Goal: Task Accomplishment & Management: Manage account settings

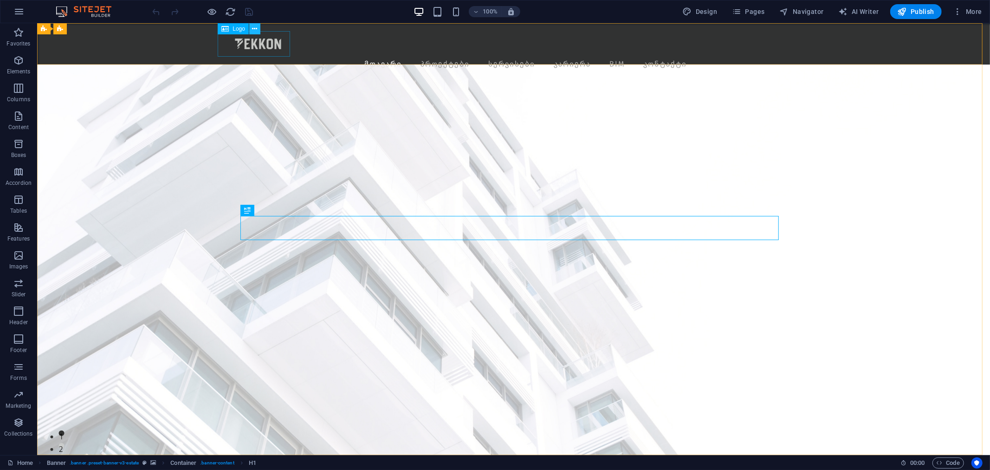
click at [254, 28] on icon at bounding box center [254, 29] width 5 height 10
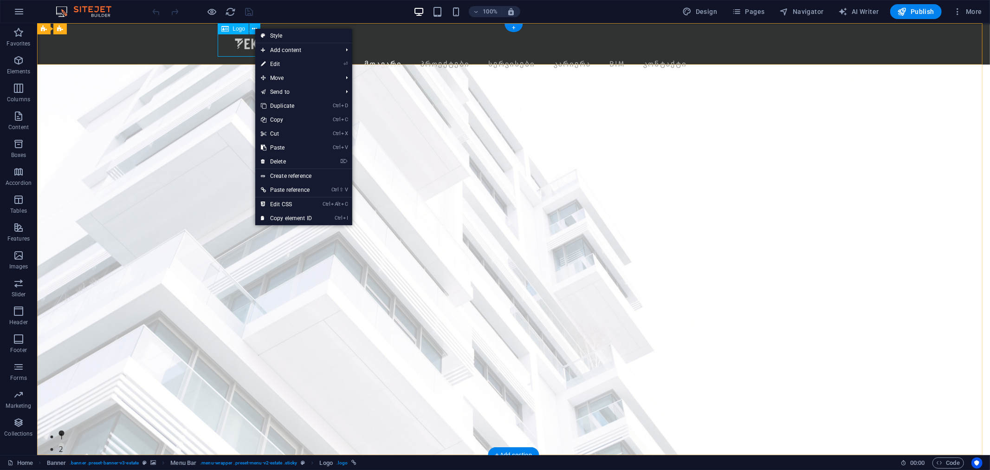
click at [238, 46] on div at bounding box center [489, 44] width 537 height 26
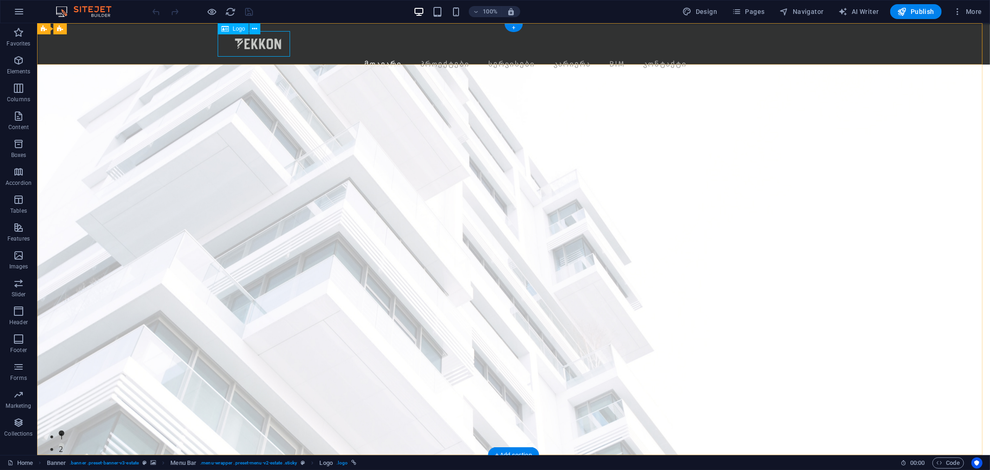
click at [238, 46] on div at bounding box center [489, 44] width 537 height 26
select select "px"
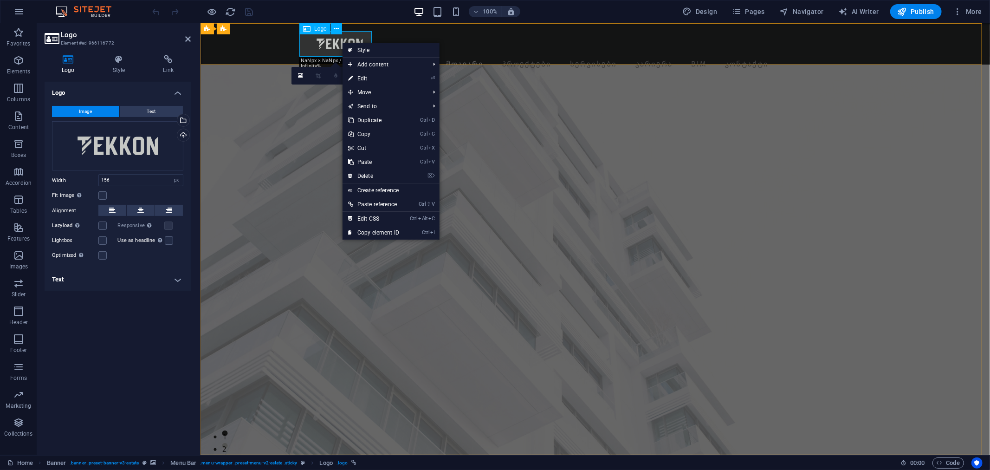
click at [332, 42] on div at bounding box center [571, 44] width 537 height 26
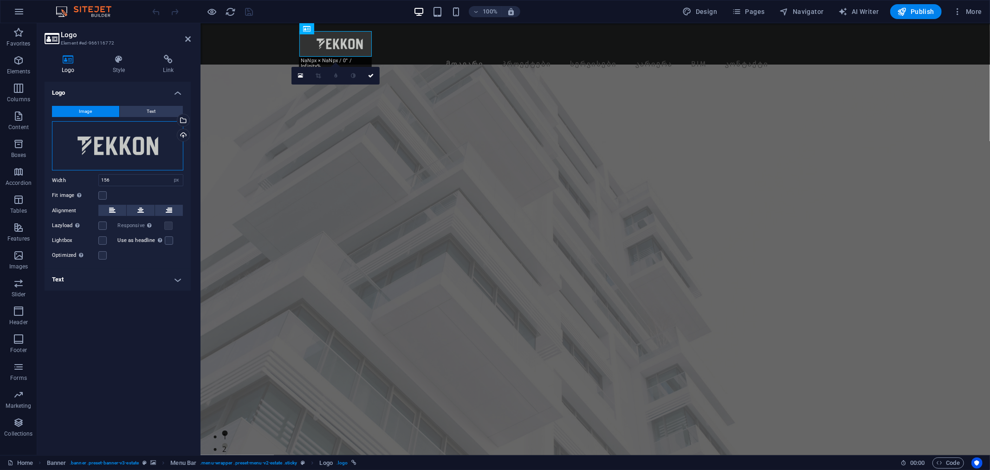
click at [148, 147] on div "Drag files here, click to choose files or select files from Files or our free s…" at bounding box center [117, 145] width 131 height 49
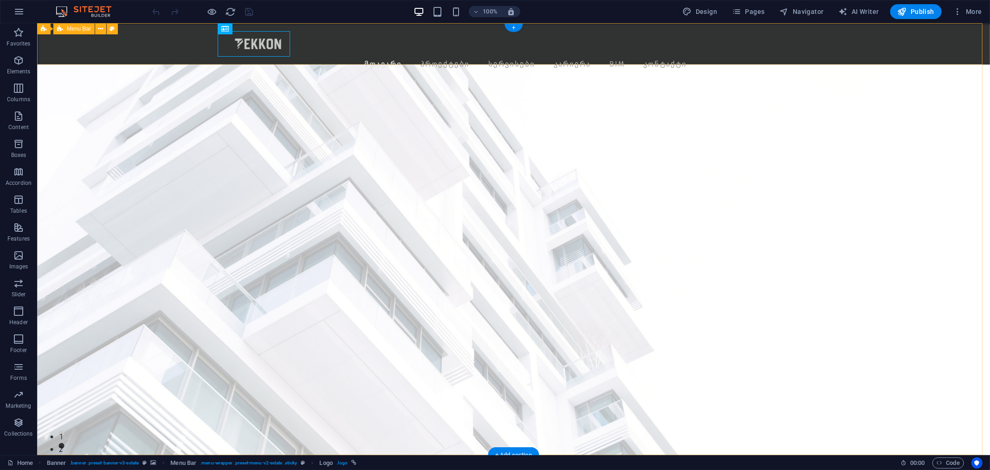
click at [255, 37] on div at bounding box center [489, 44] width 537 height 26
select select "px"
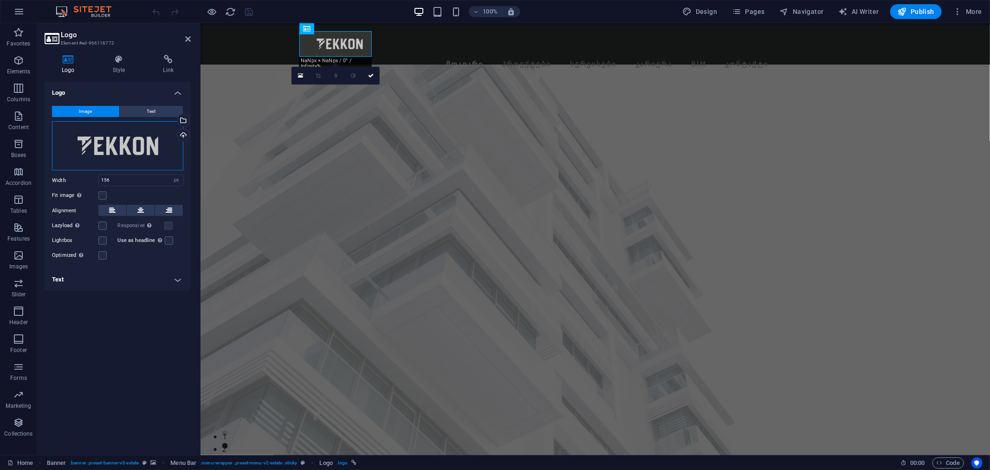
click at [153, 144] on div "Drag files here, click to choose files or select files from Files or our free s…" at bounding box center [117, 145] width 131 height 49
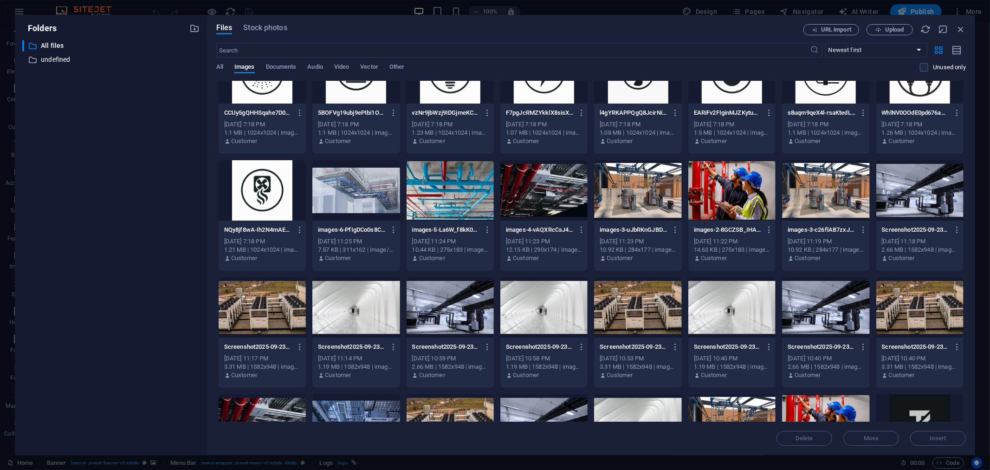
scroll to position [823, 0]
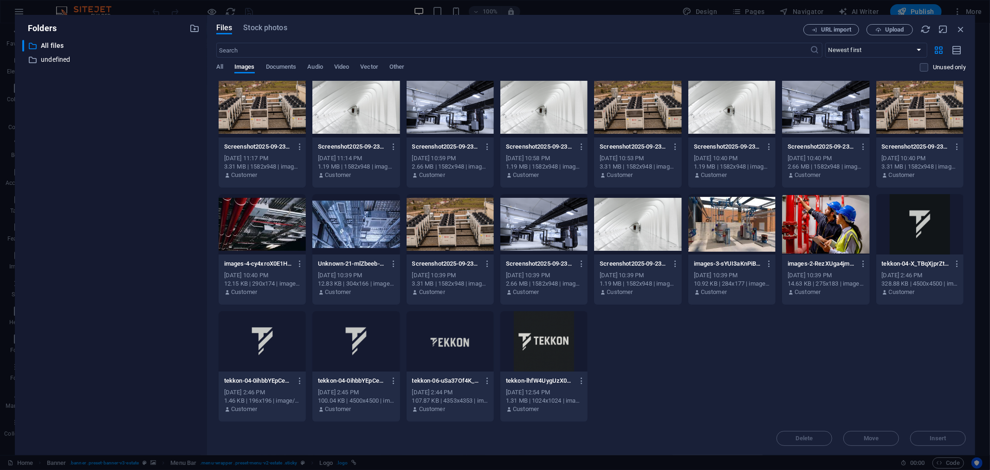
click at [438, 349] on div at bounding box center [450, 341] width 87 height 60
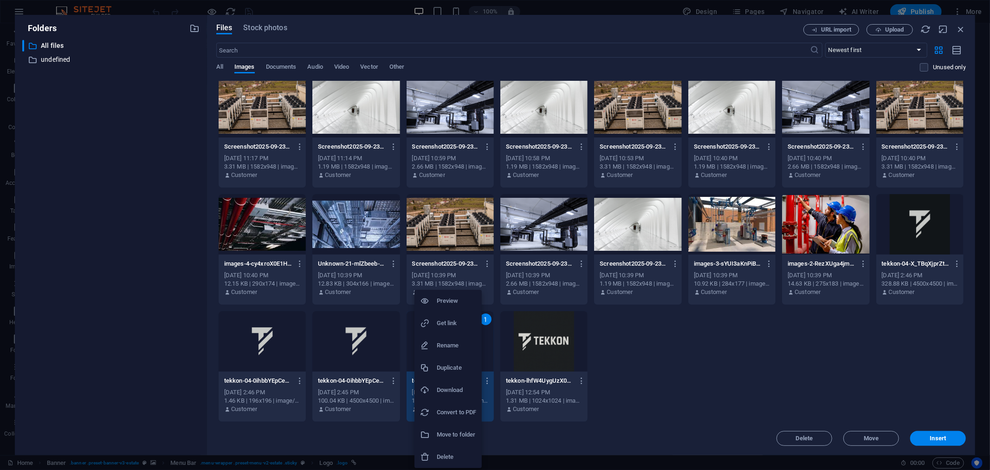
click at [456, 393] on h6 "Download" at bounding box center [456, 389] width 39 height 11
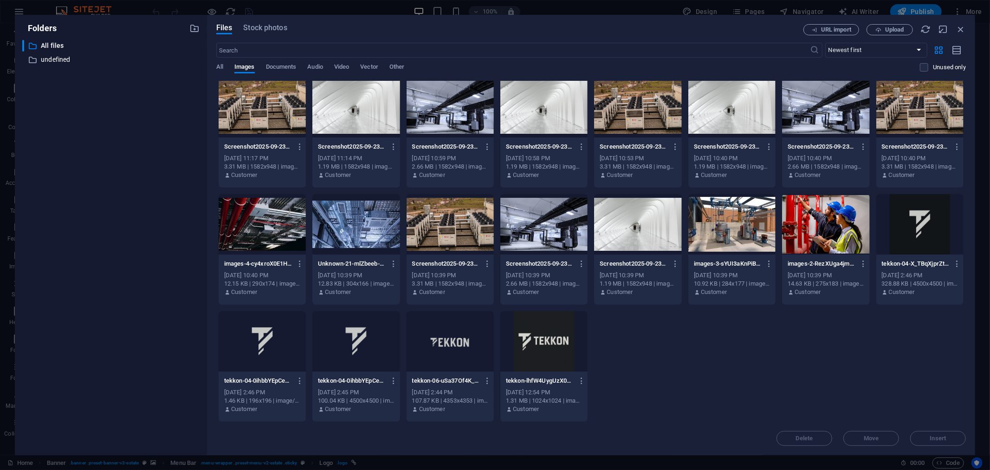
click at [978, 14] on div "Folders ​ All files All files ​ undefined undefined Files Stock photos URL impo…" at bounding box center [495, 235] width 990 height 470
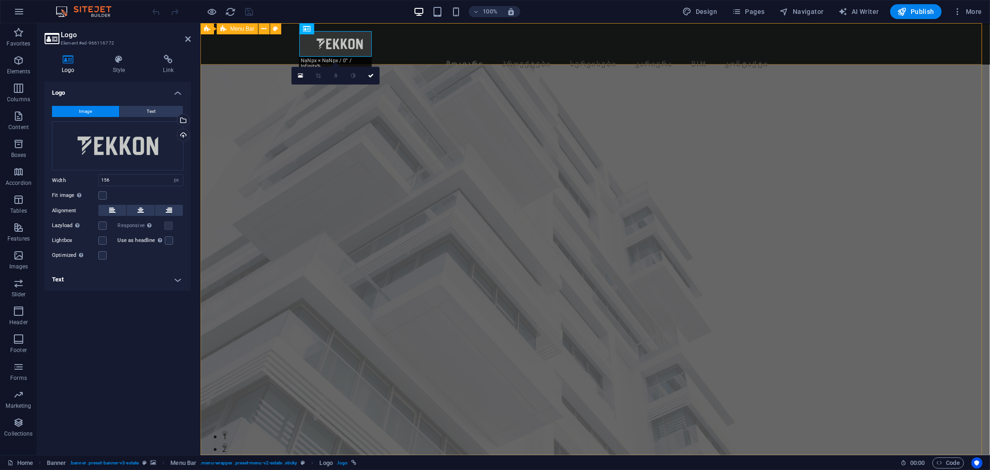
click at [449, 48] on div "Menu მთავარი პროექტები სერვისები კარიერა BIM კონტაქტი" at bounding box center [594, 43] width 789 height 41
select select "px"
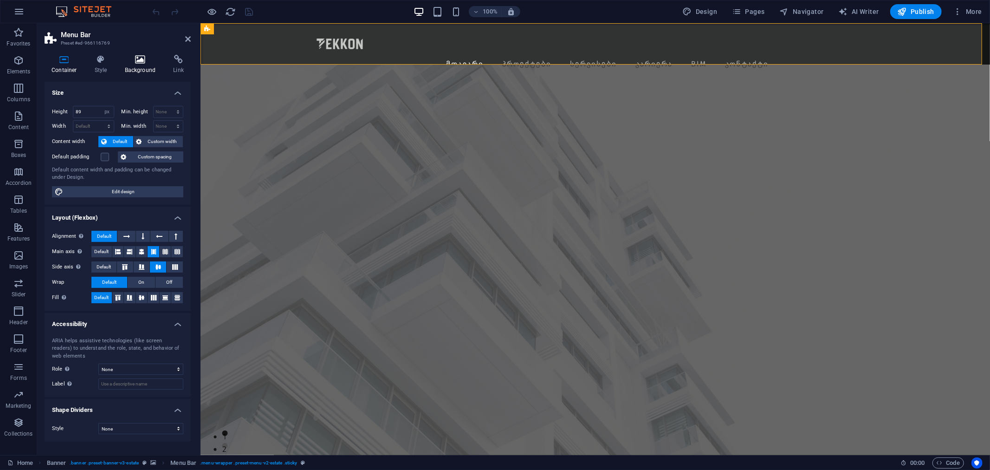
click at [139, 73] on h4 "Background" at bounding box center [142, 64] width 49 height 19
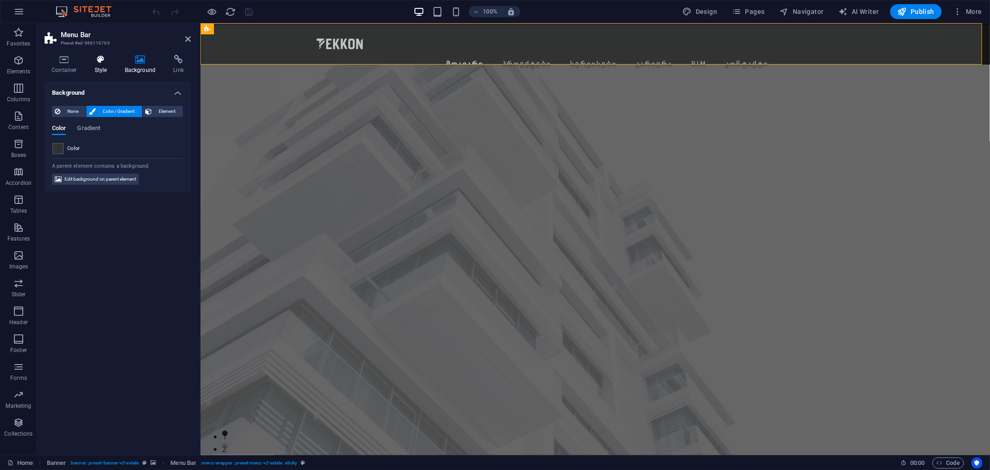
click at [89, 58] on icon at bounding box center [101, 59] width 26 height 9
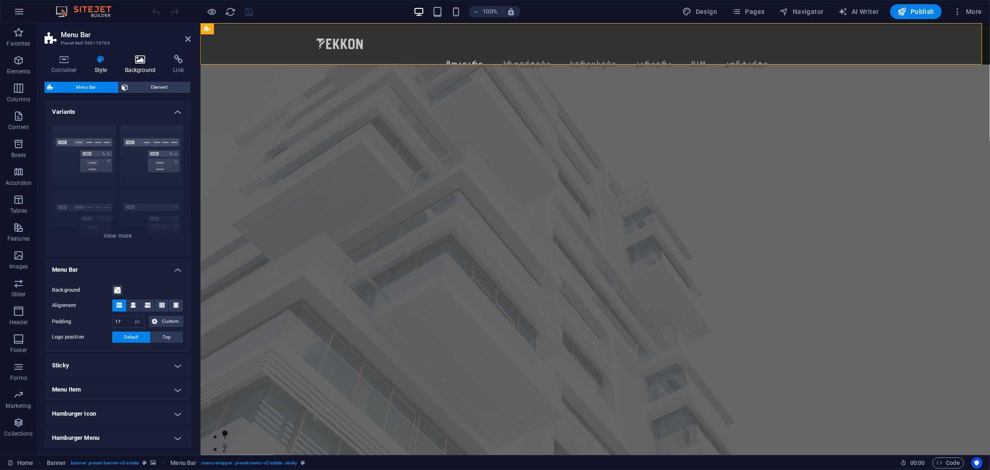
click at [140, 66] on h4 "Background" at bounding box center [142, 64] width 49 height 19
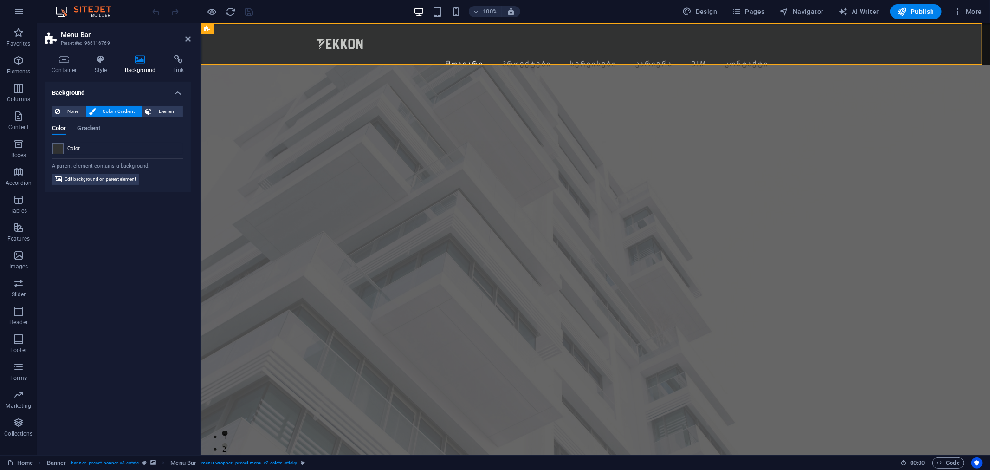
click at [67, 147] on span "Color" at bounding box center [73, 148] width 13 height 7
click at [59, 147] on span at bounding box center [58, 148] width 10 height 10
type input "#313232"
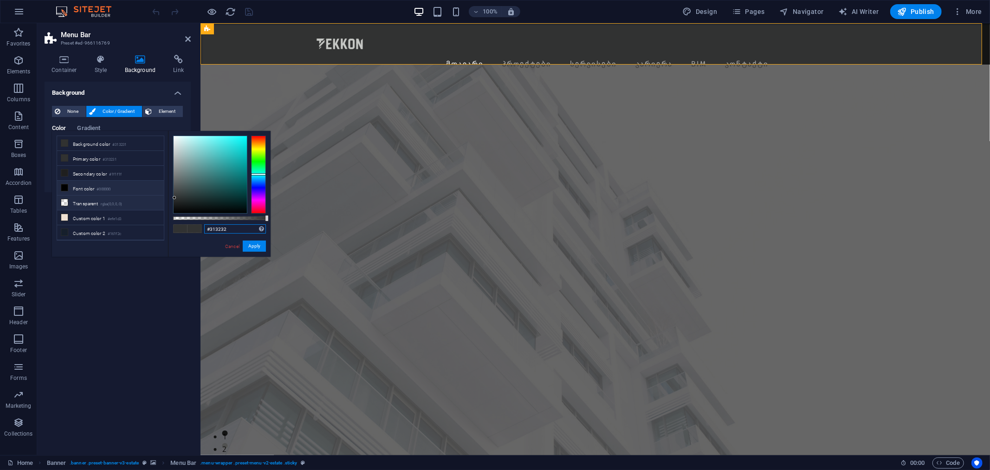
drag, startPoint x: 235, startPoint y: 230, endPoint x: 86, endPoint y: 211, distance: 149.7
click at [86, 211] on div "less Background color #313231 Primary color #313231 Secondary color #1f1f1f Fon…" at bounding box center [161, 194] width 219 height 126
click at [594, 56] on nav "მთავარი პროექტები სერვისები კარიერა BIM კონტაქტი" at bounding box center [710, 63] width 537 height 15
select select
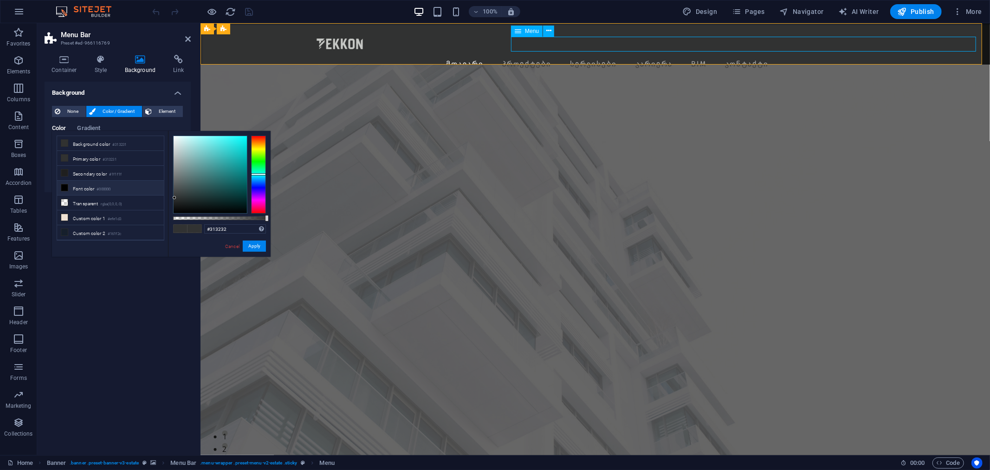
select select "1"
select select
select select "18"
select select
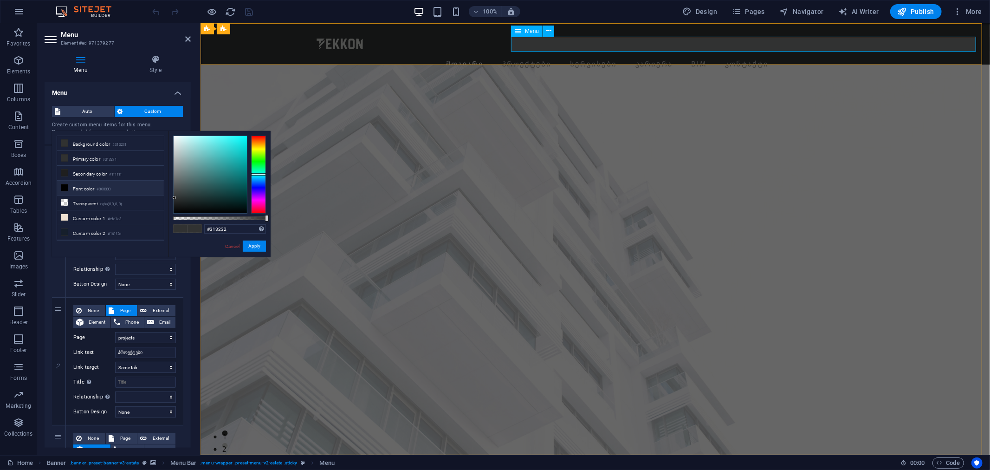
click at [528, 56] on nav "მთავარი პროექტები სერვისები კარიერა BIM კონტაქტი" at bounding box center [710, 63] width 537 height 15
click at [231, 244] on link "Cancel" at bounding box center [232, 246] width 16 height 7
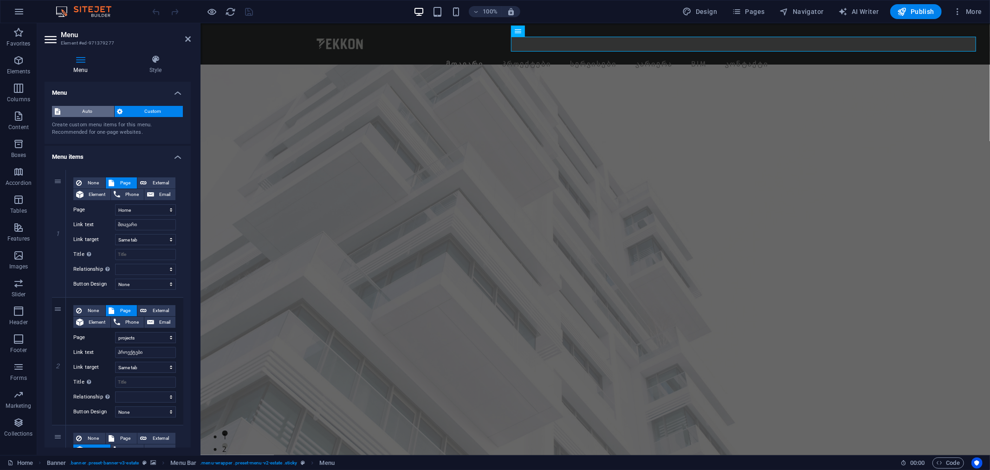
click at [107, 113] on span "Auto" at bounding box center [87, 111] width 48 height 11
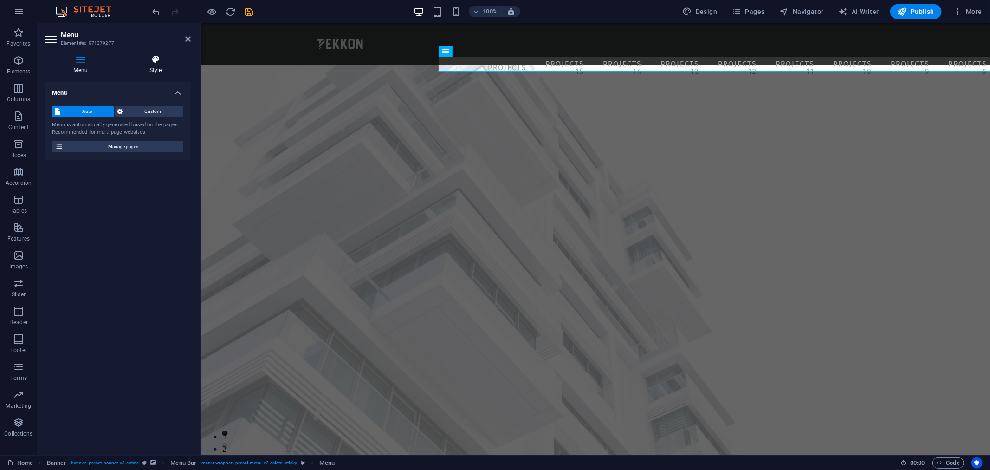
click at [154, 67] on h4 "Style" at bounding box center [155, 64] width 71 height 19
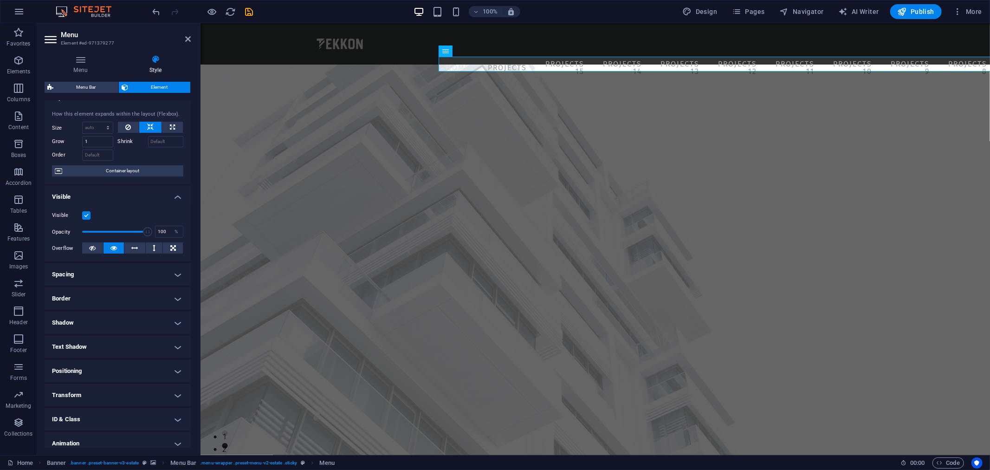
scroll to position [45, 0]
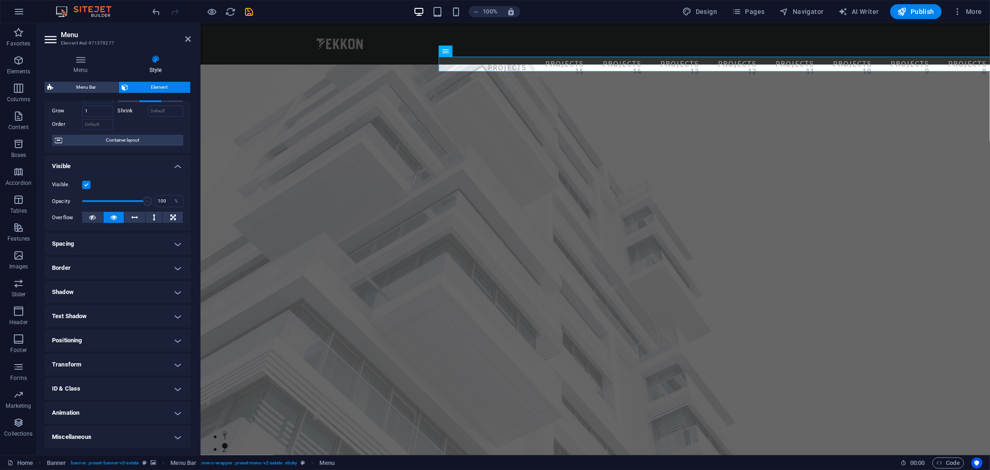
click at [146, 314] on h4 "Text Shadow" at bounding box center [118, 316] width 146 height 22
click at [137, 305] on h4 "Text Shadow" at bounding box center [118, 313] width 146 height 17
click at [136, 291] on h4 "Shadow" at bounding box center [118, 292] width 146 height 22
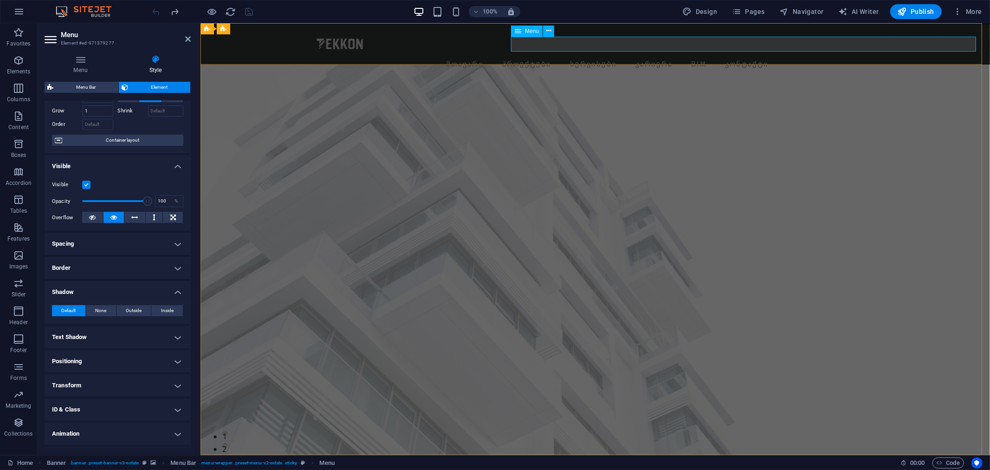
click at [550, 56] on nav "მთავარი პროექტები სერვისები კარიერა BIM კონტაქტი" at bounding box center [710, 63] width 537 height 15
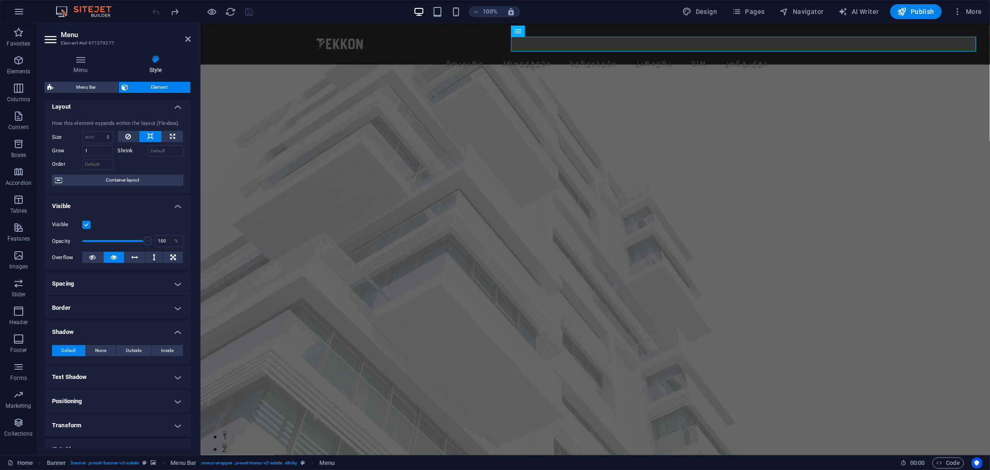
scroll to position [0, 0]
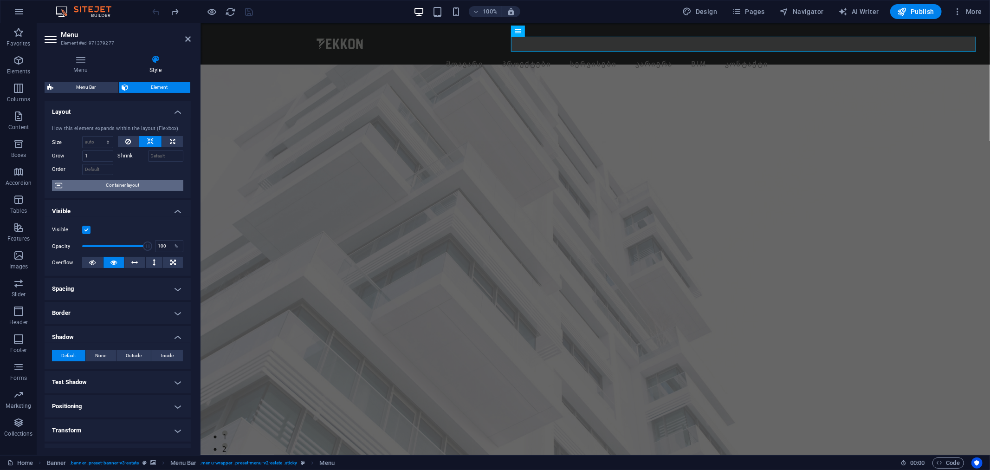
click at [124, 181] on span "Container layout" at bounding box center [123, 185] width 116 height 11
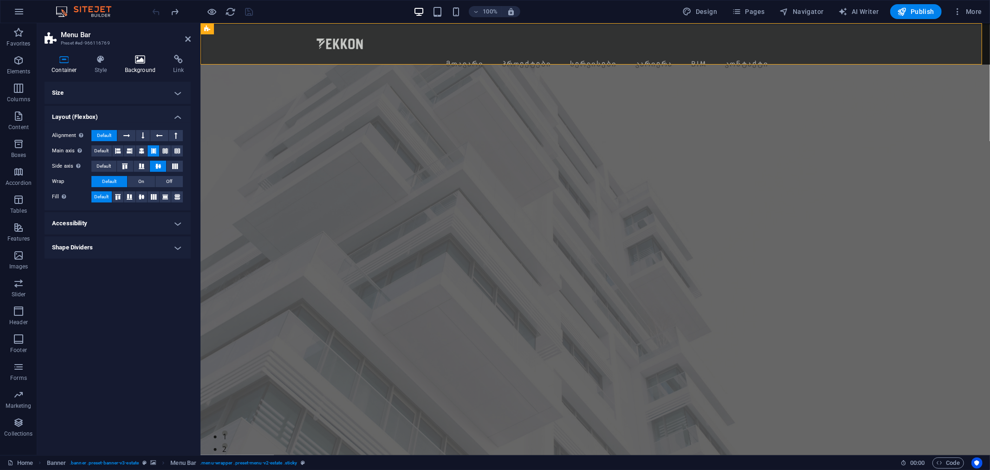
click at [123, 62] on icon at bounding box center [140, 59] width 45 height 9
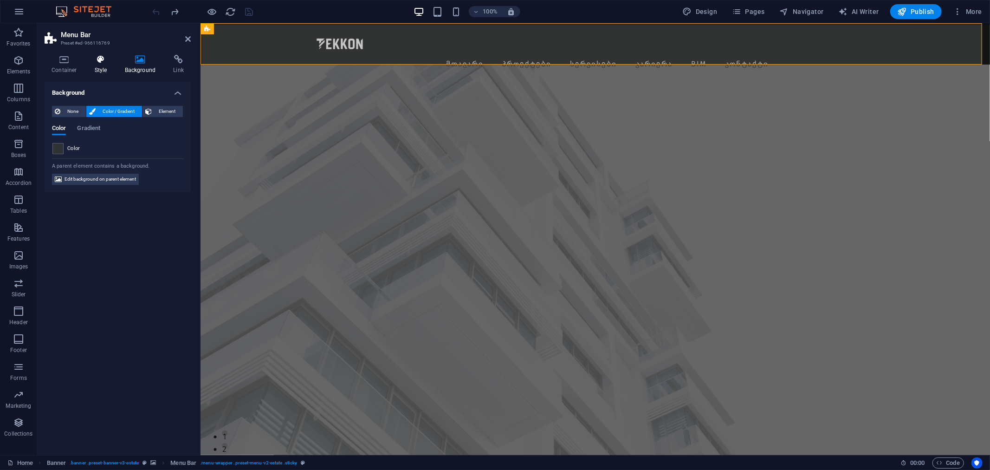
click at [88, 62] on icon at bounding box center [101, 59] width 26 height 9
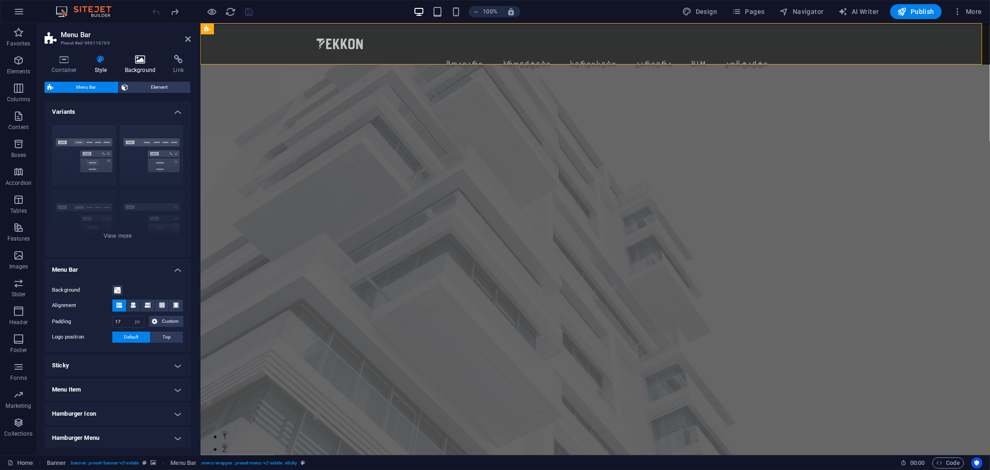
click at [118, 63] on icon at bounding box center [140, 59] width 45 height 9
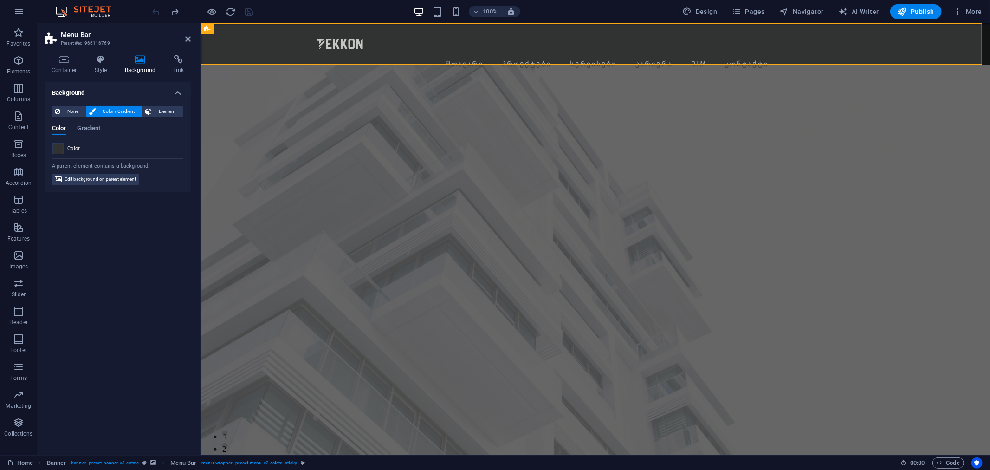
click at [59, 146] on span at bounding box center [58, 148] width 10 height 10
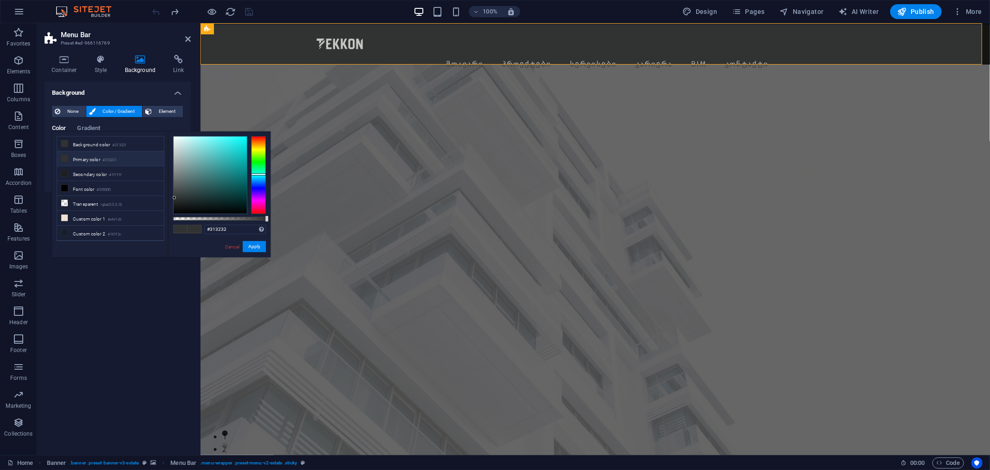
click at [90, 164] on li "Primary color #313231" at bounding box center [110, 158] width 107 height 15
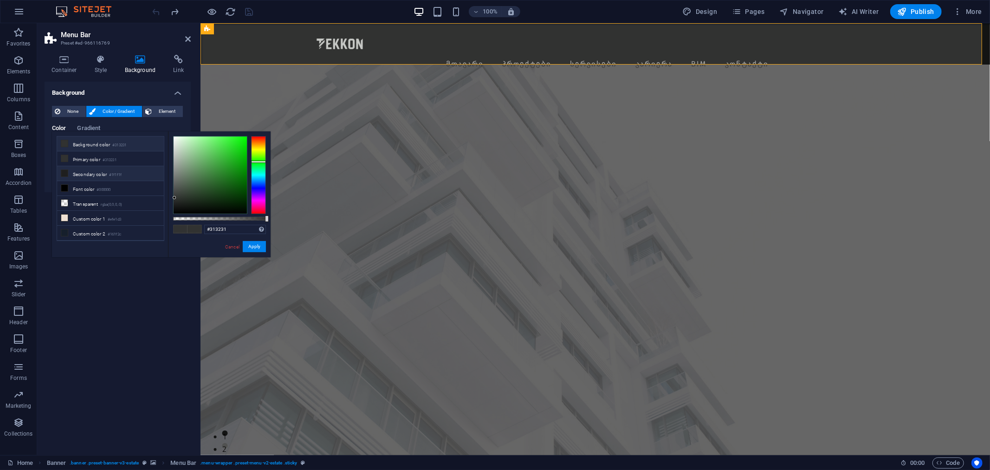
click at [84, 179] on li "Secondary color #1f1f1f" at bounding box center [110, 173] width 107 height 15
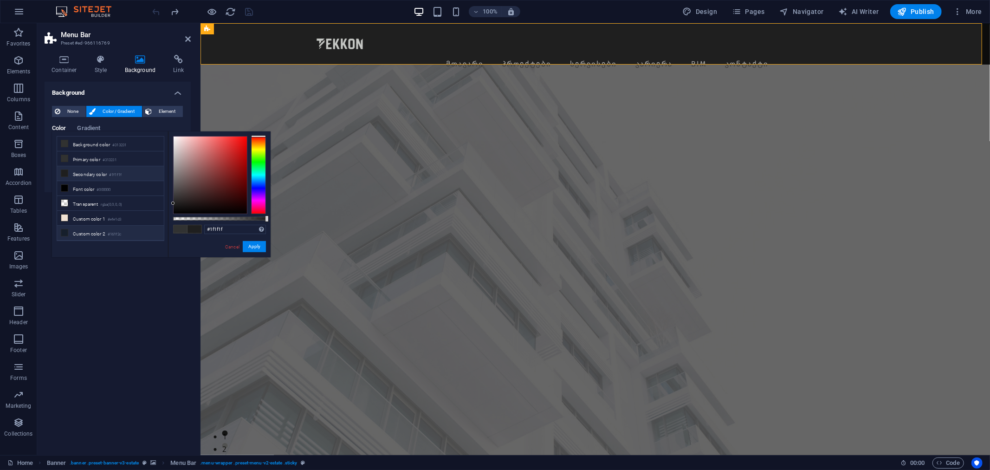
click at [91, 230] on li "Custom color 2 #161f2c" at bounding box center [110, 233] width 107 height 15
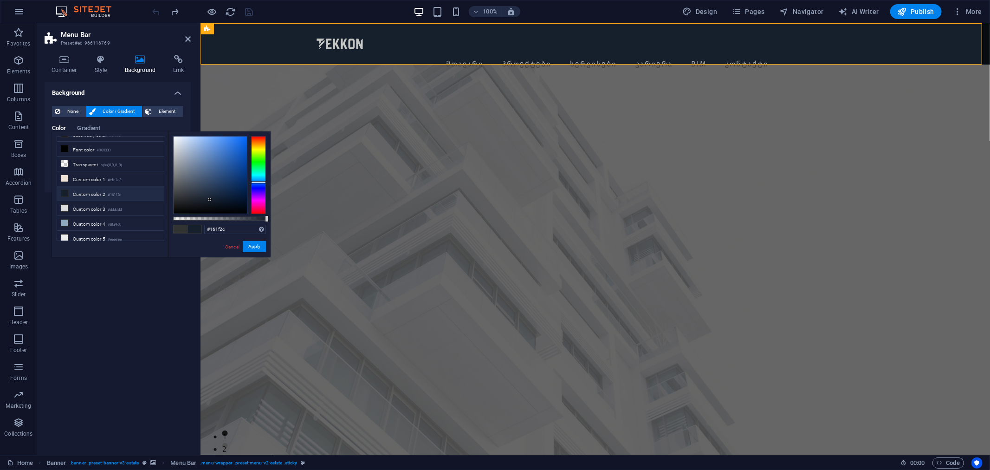
scroll to position [46, 0]
click at [87, 214] on li "Custom color 4 #8fa9c0" at bounding box center [110, 218] width 107 height 15
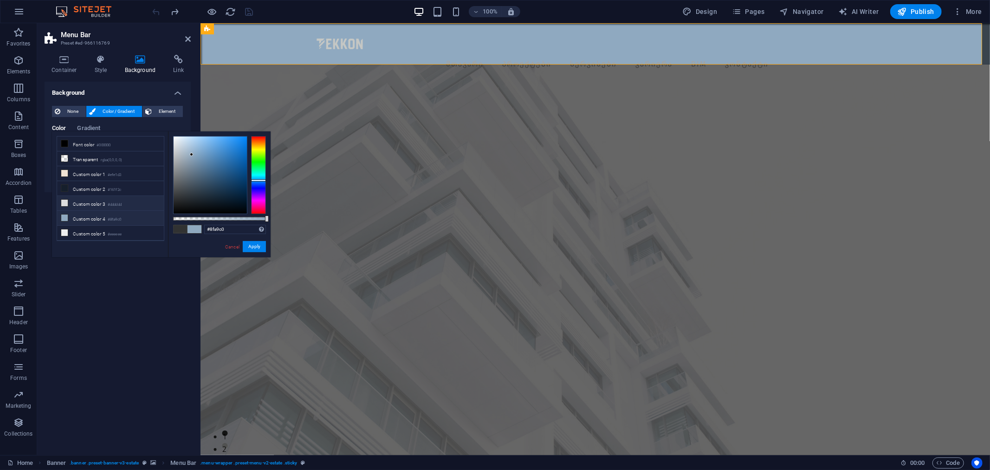
click at [86, 208] on li "Custom color 3 #dddddd" at bounding box center [110, 203] width 107 height 15
type input "#dddddd"
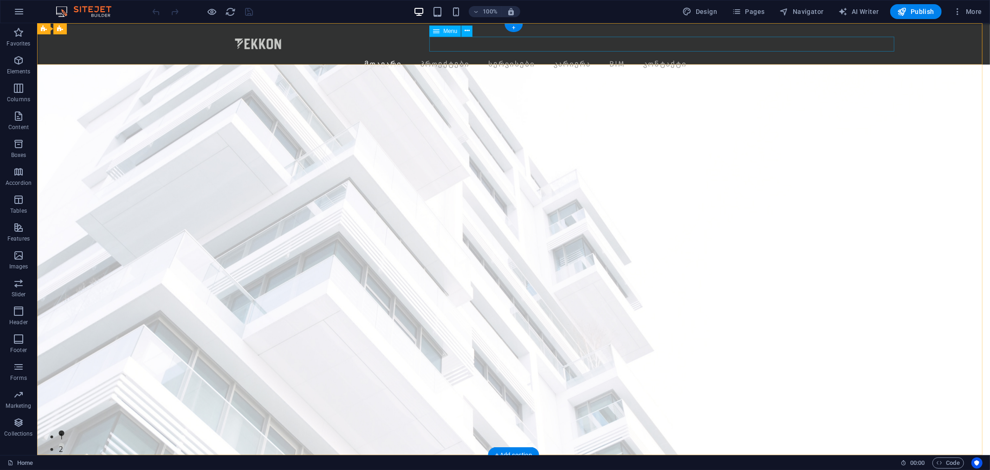
click at [548, 56] on nav "მთავარი პროექტები სერვისები კარიერა BIM კონტაქტი" at bounding box center [629, 63] width 537 height 15
select select
select select "1"
select select
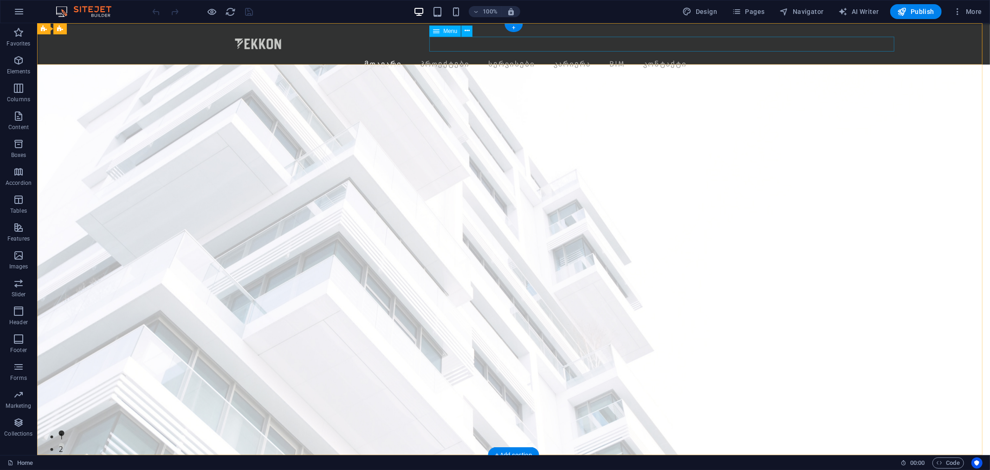
select select "18"
select select
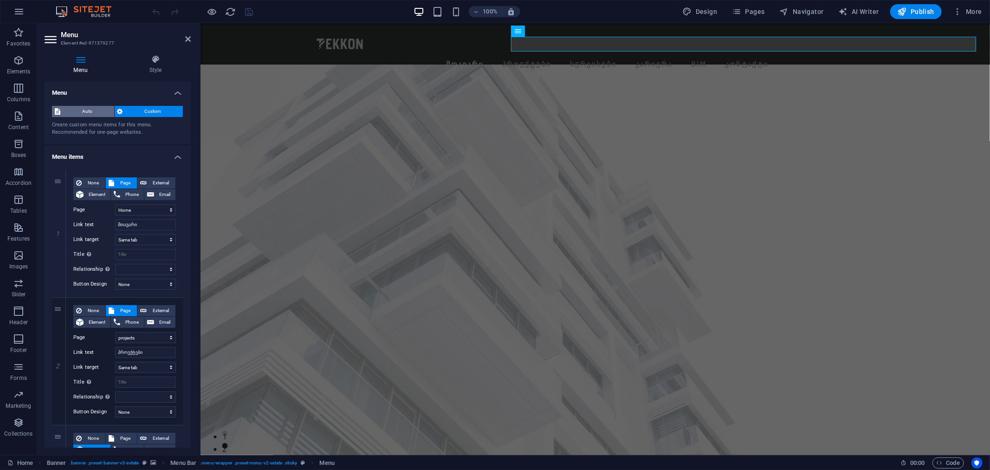
click at [87, 107] on span "Auto" at bounding box center [87, 111] width 48 height 11
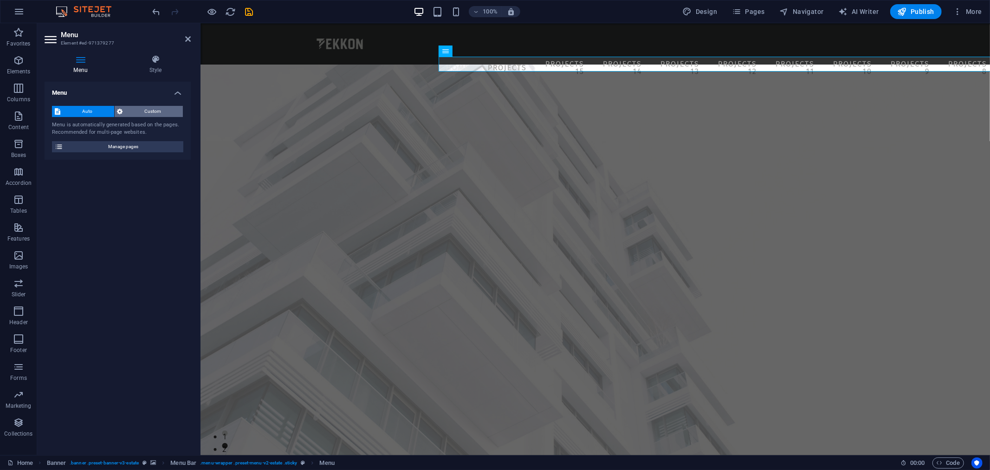
click at [136, 109] on span "Custom" at bounding box center [153, 111] width 55 height 11
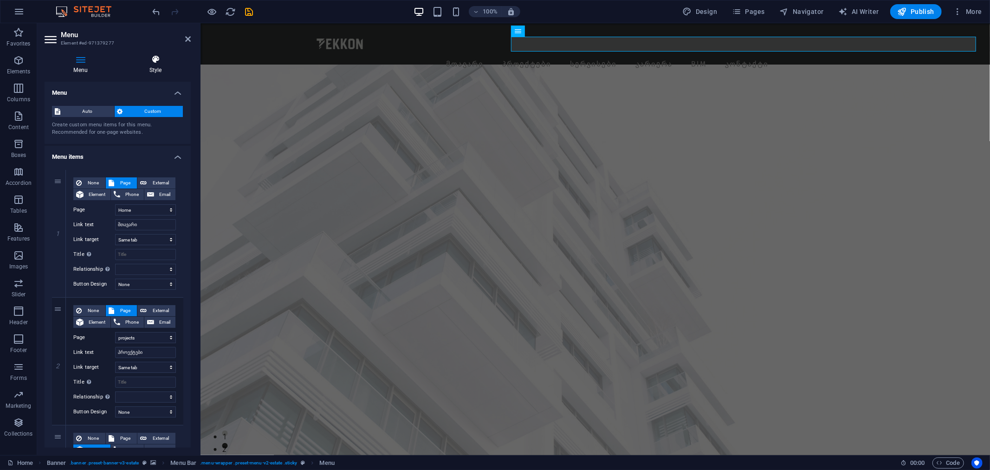
click at [149, 58] on icon at bounding box center [155, 59] width 71 height 9
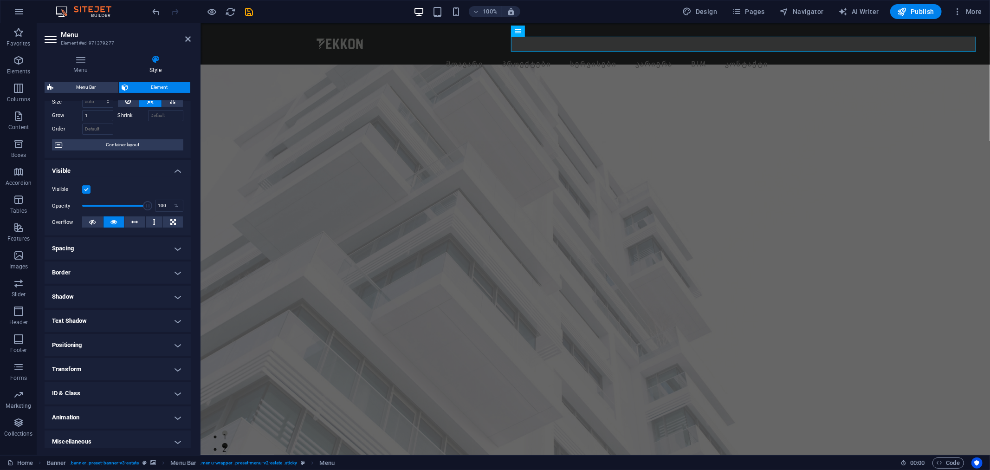
scroll to position [45, 0]
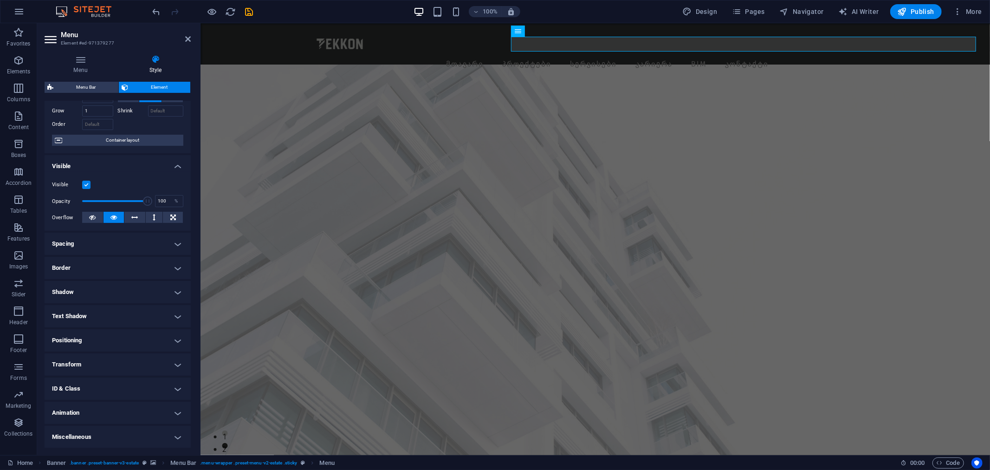
click at [95, 254] on h4 "Spacing" at bounding box center [118, 243] width 146 height 22
click at [104, 238] on h4 "Spacing" at bounding box center [118, 240] width 146 height 17
click at [81, 420] on h4 "Animation" at bounding box center [118, 412] width 146 height 22
click at [91, 387] on h4 "ID & Class" at bounding box center [118, 388] width 146 height 22
click at [85, 358] on h4 "Transform" at bounding box center [118, 364] width 146 height 22
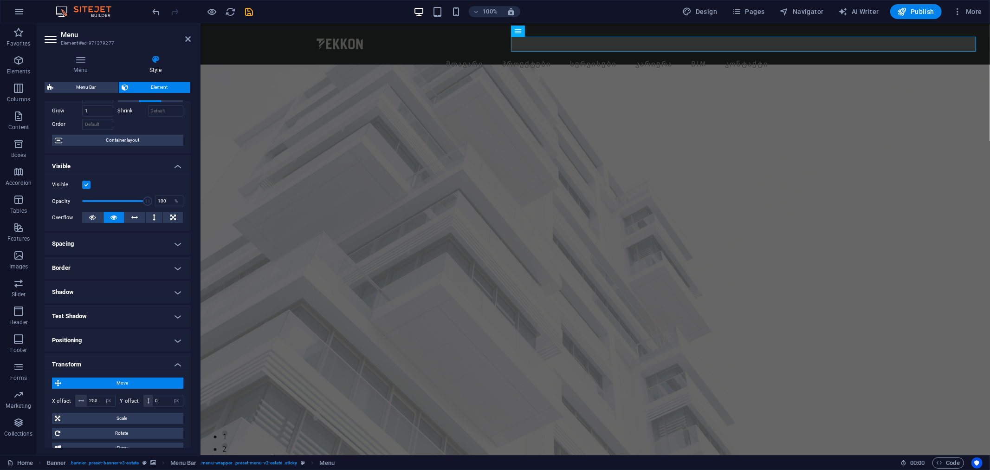
click at [77, 332] on h4 "Positioning" at bounding box center [118, 340] width 146 height 22
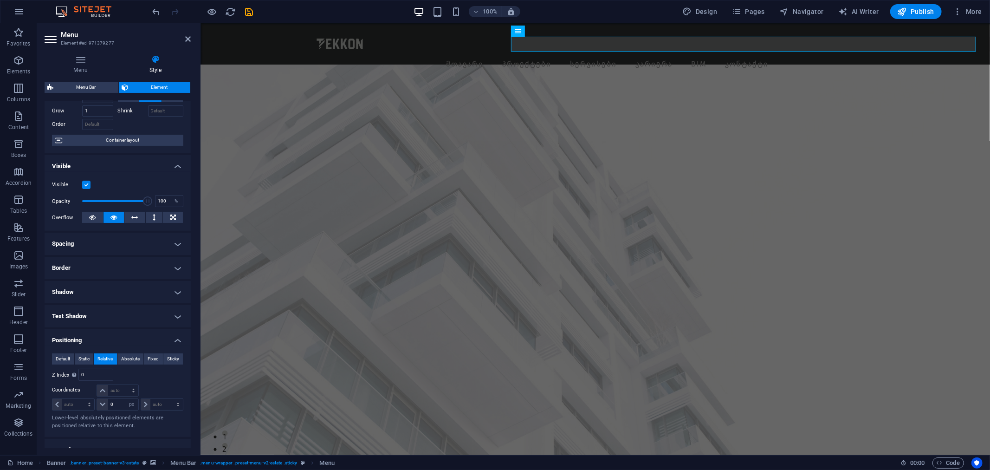
click at [77, 307] on h4 "Text Shadow" at bounding box center [118, 316] width 146 height 22
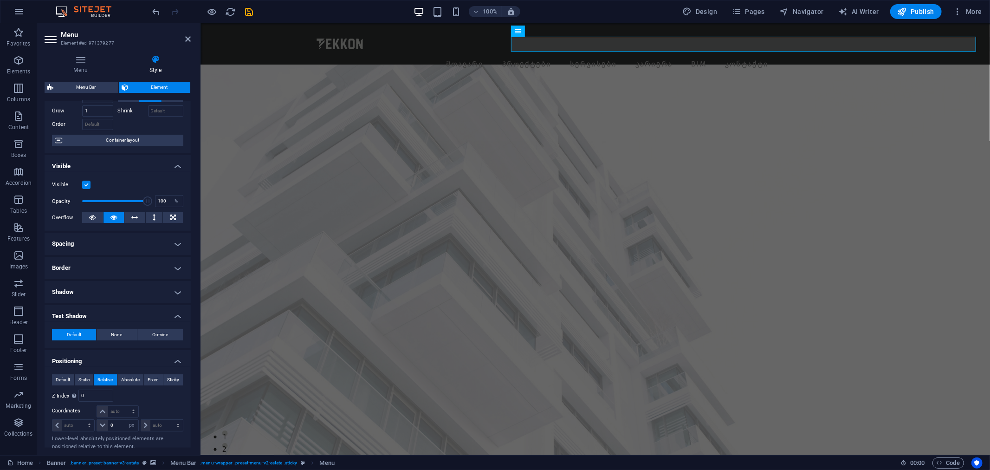
click at [75, 290] on h4 "Shadow" at bounding box center [118, 292] width 146 height 22
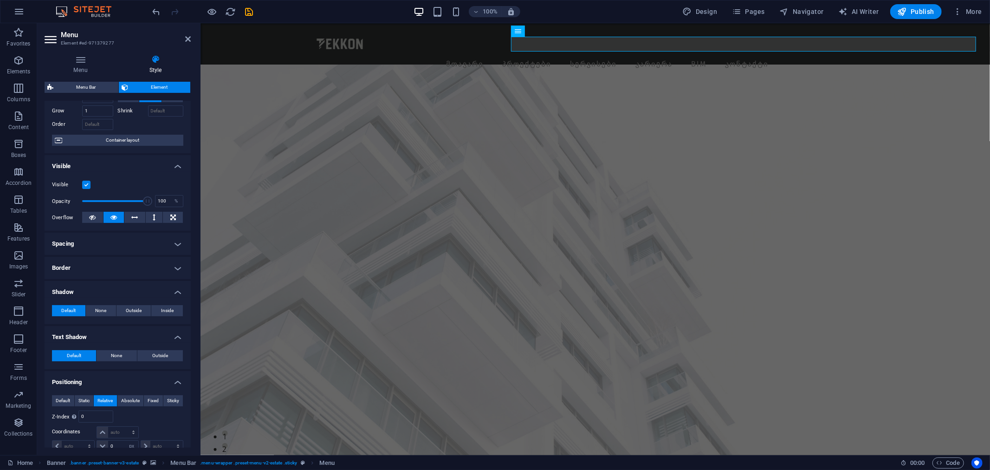
click at [81, 266] on h4 "Border" at bounding box center [118, 268] width 146 height 22
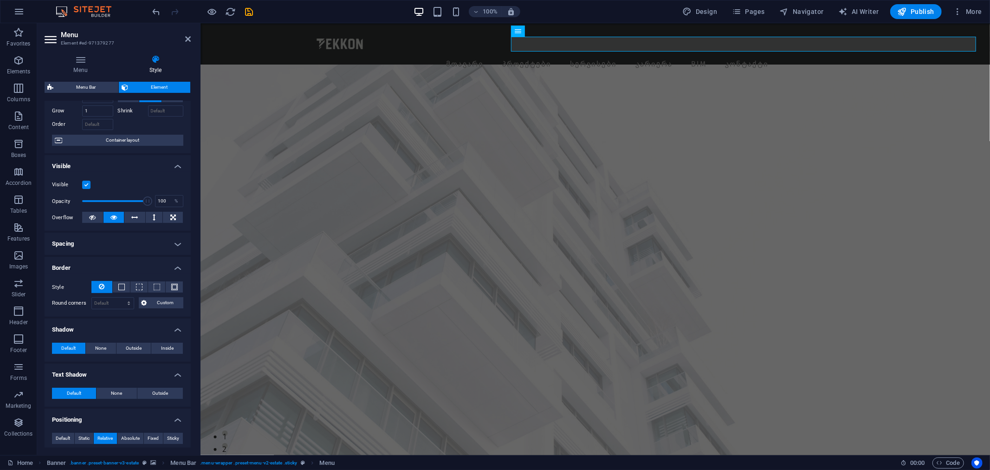
click at [93, 235] on h4 "Spacing" at bounding box center [118, 243] width 146 height 22
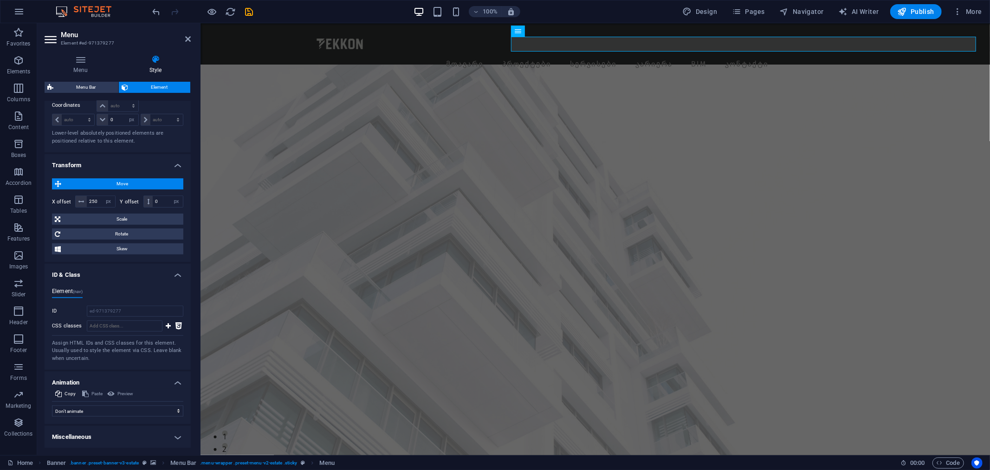
click at [121, 426] on h4 "Miscellaneous" at bounding box center [118, 437] width 146 height 22
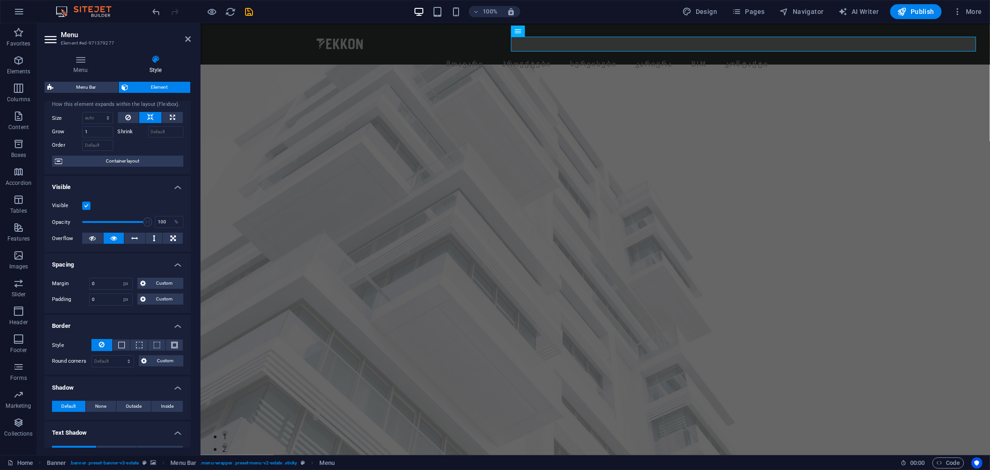
scroll to position [0, 0]
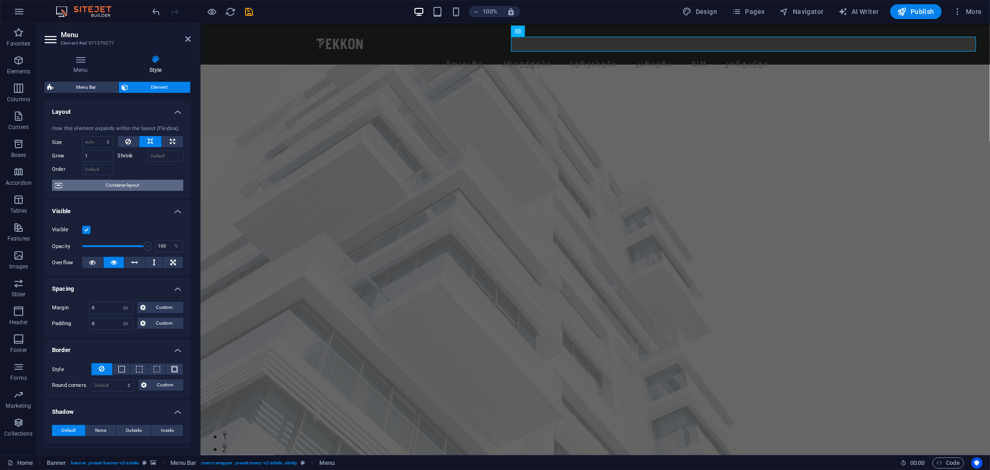
click at [105, 188] on span "Container layout" at bounding box center [123, 185] width 116 height 11
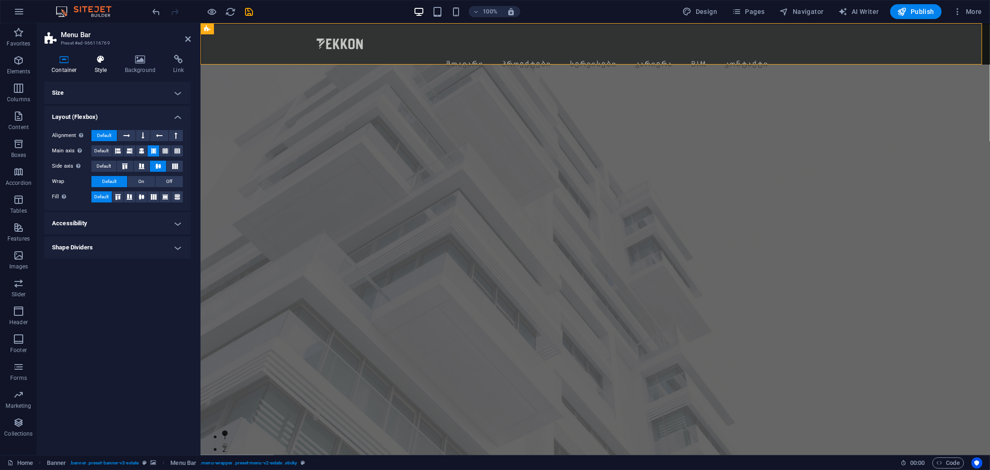
click at [104, 59] on icon at bounding box center [101, 59] width 26 height 9
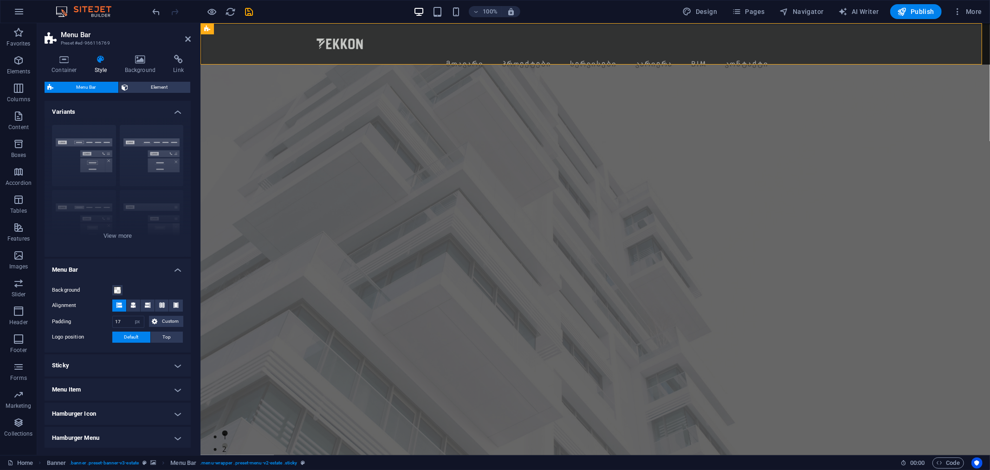
click at [150, 79] on div "Container Style Background Link Size Height 89 Default px rem % vh vw Min. heig…" at bounding box center [118, 251] width 146 height 393
click at [147, 83] on span "Element" at bounding box center [159, 87] width 57 height 11
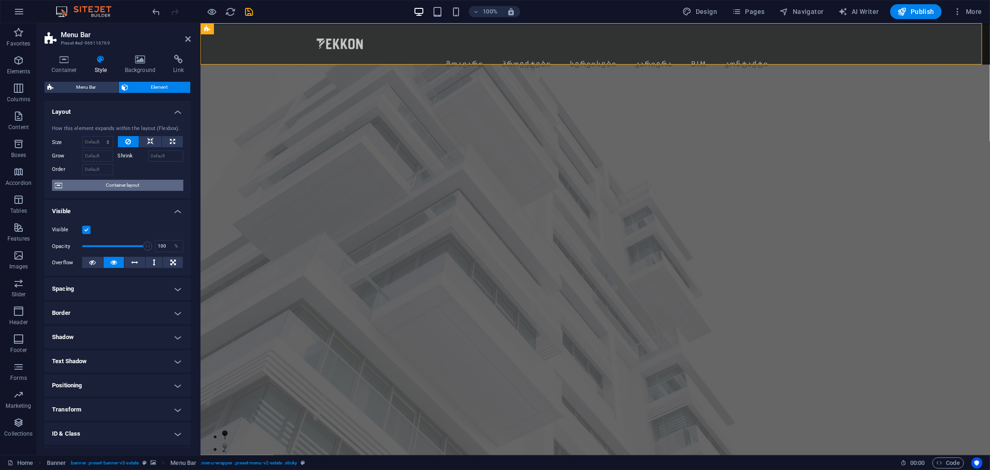
click at [118, 183] on span "Container layout" at bounding box center [123, 185] width 116 height 11
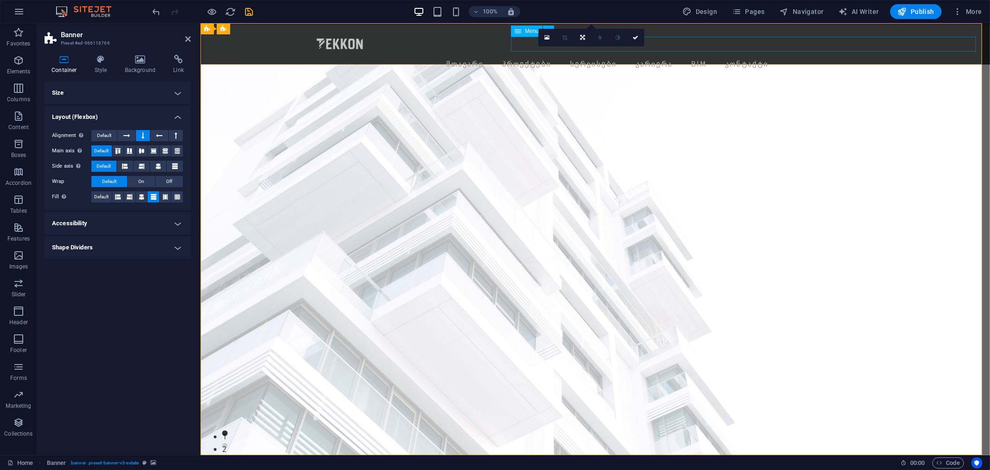
click at [703, 56] on nav "მთავარი პროექტები სერვისები კარიერა BIM კონტაქტი" at bounding box center [710, 63] width 537 height 15
select select "px"
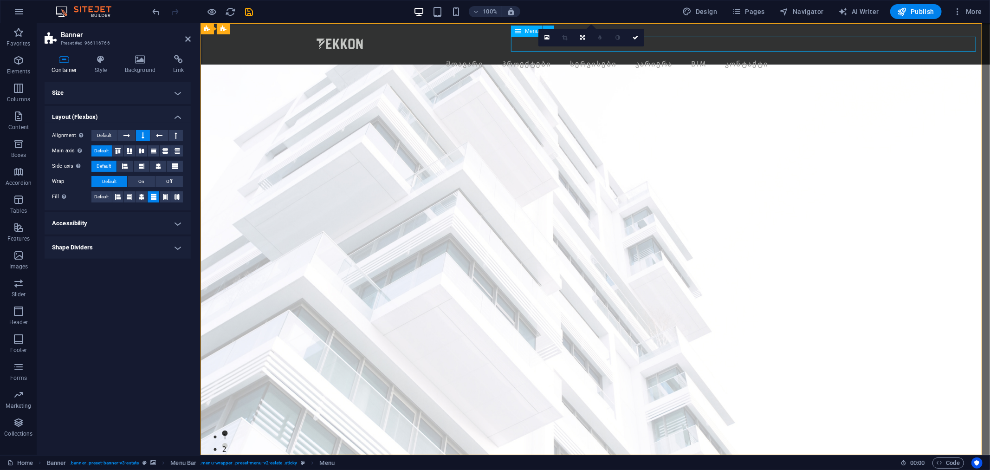
select select "px"
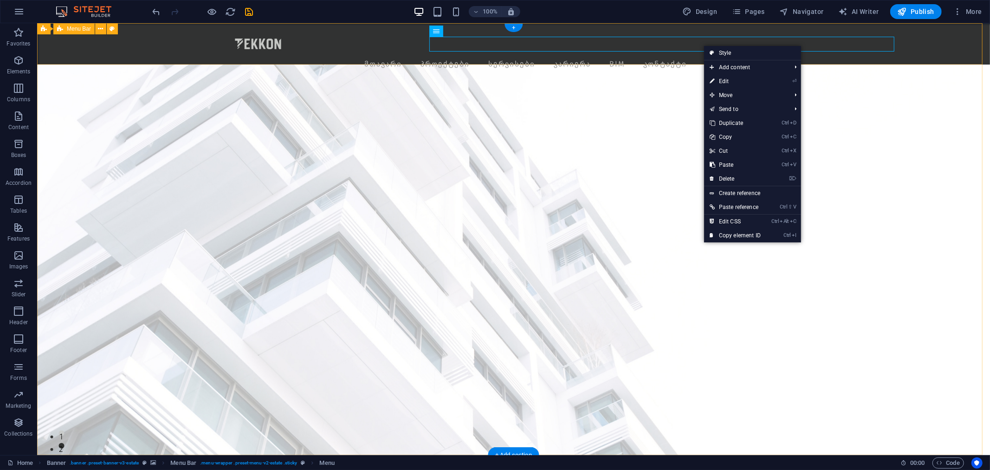
click at [374, 39] on div "Menu მთავარი პროექტები სერვისები კარიერა BIM კონტაქტი" at bounding box center [513, 43] width 953 height 41
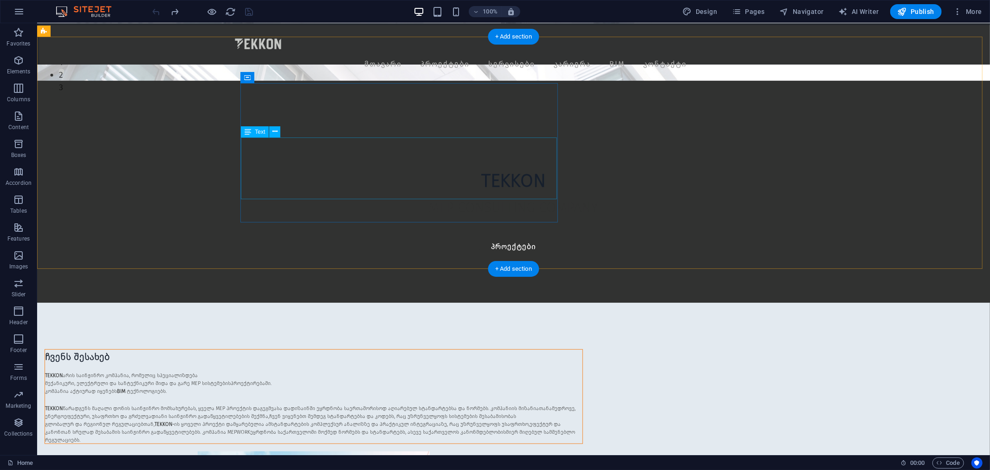
scroll to position [309, 0]
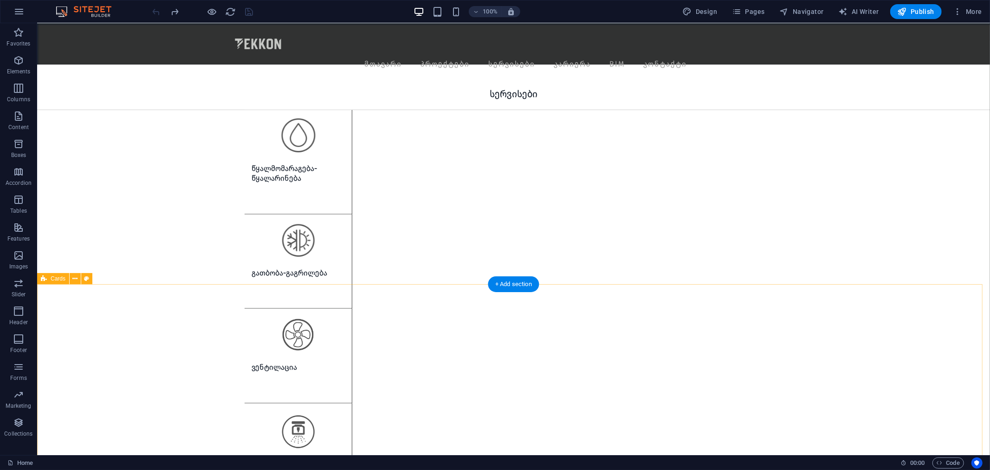
scroll to position [980, 0]
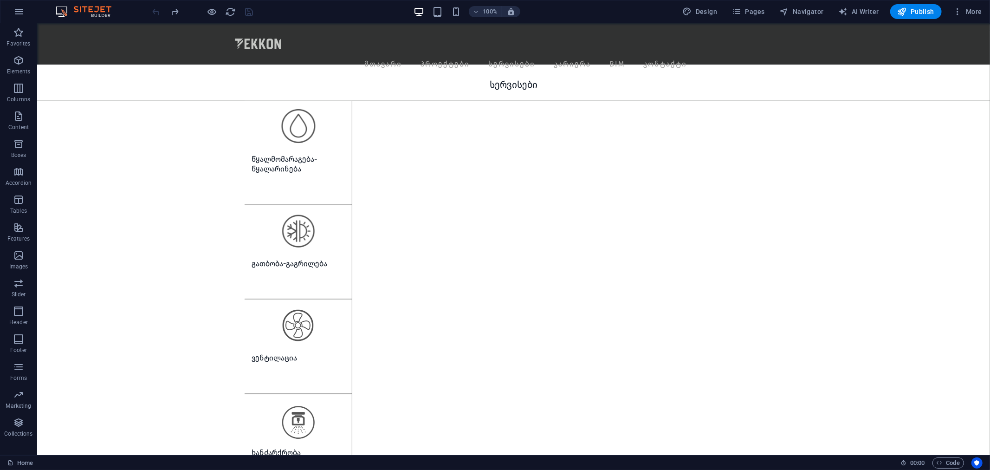
click at [5, 8] on div "100% Design Pages Navigator AI Writer Publish More" at bounding box center [494, 11] width 989 height 22
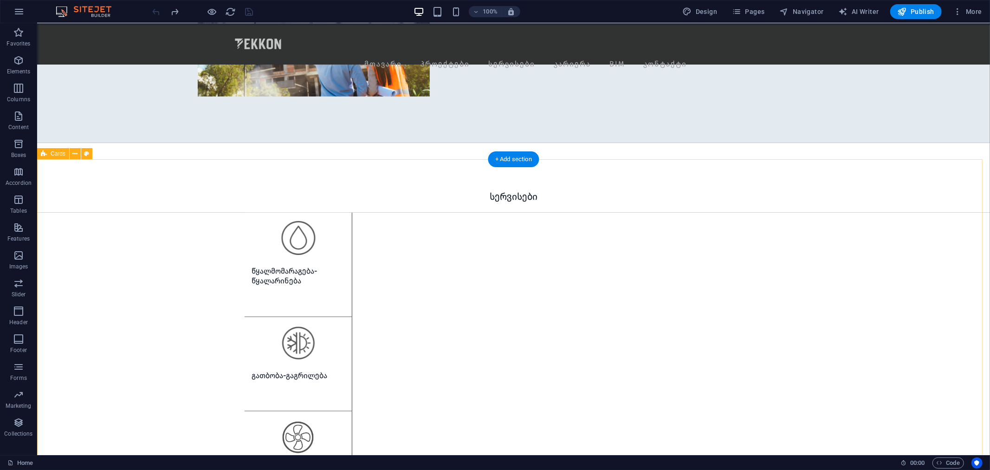
scroll to position [1083, 0]
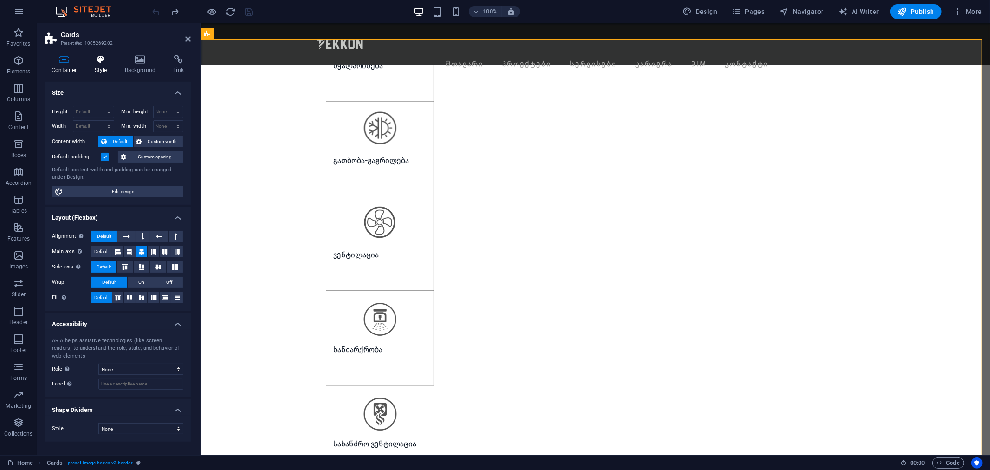
click at [98, 63] on icon at bounding box center [101, 59] width 26 height 9
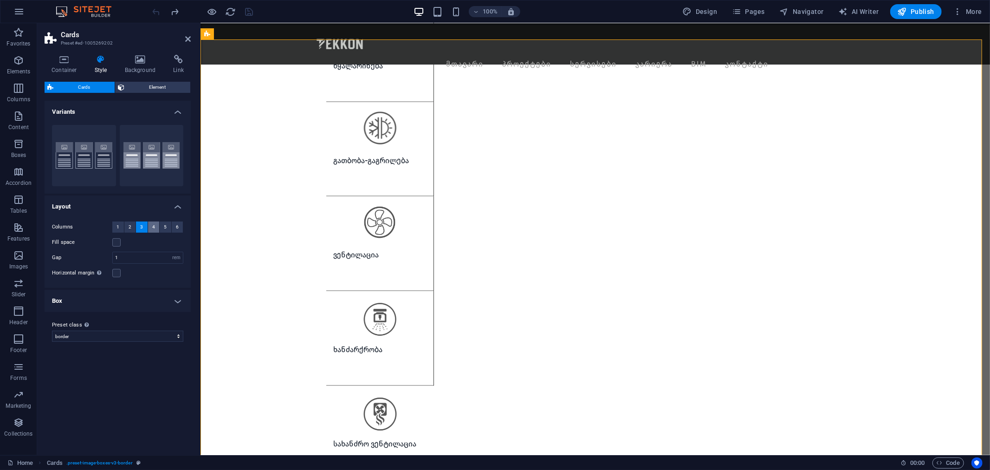
click at [152, 225] on button "4" at bounding box center [154, 226] width 12 height 11
click at [189, 42] on icon at bounding box center [188, 38] width 6 height 7
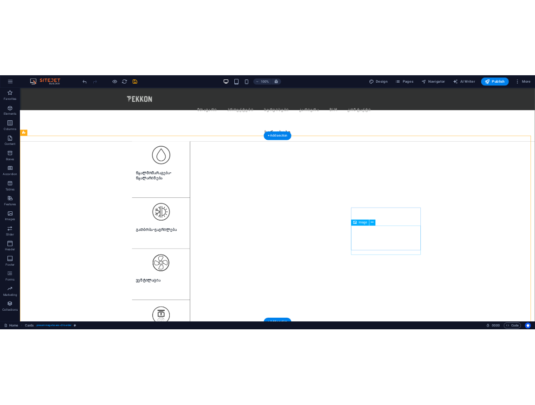
scroll to position [928, 0]
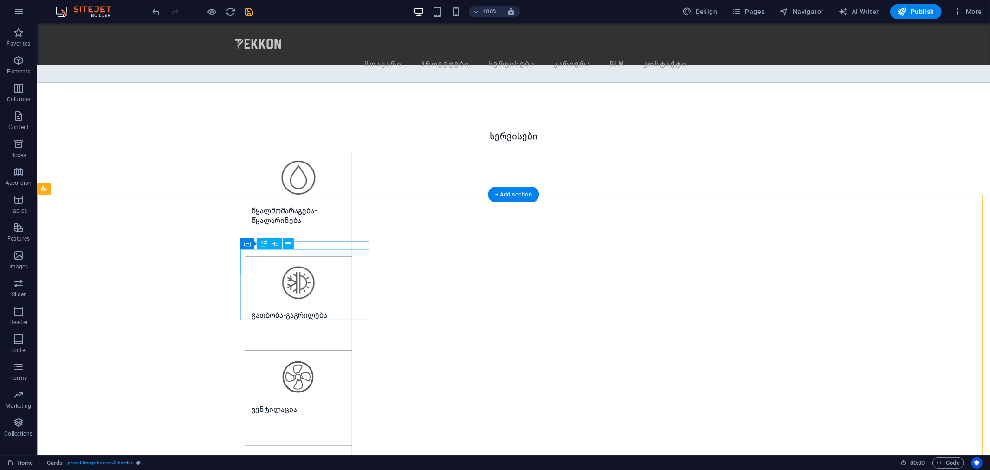
select select "px"
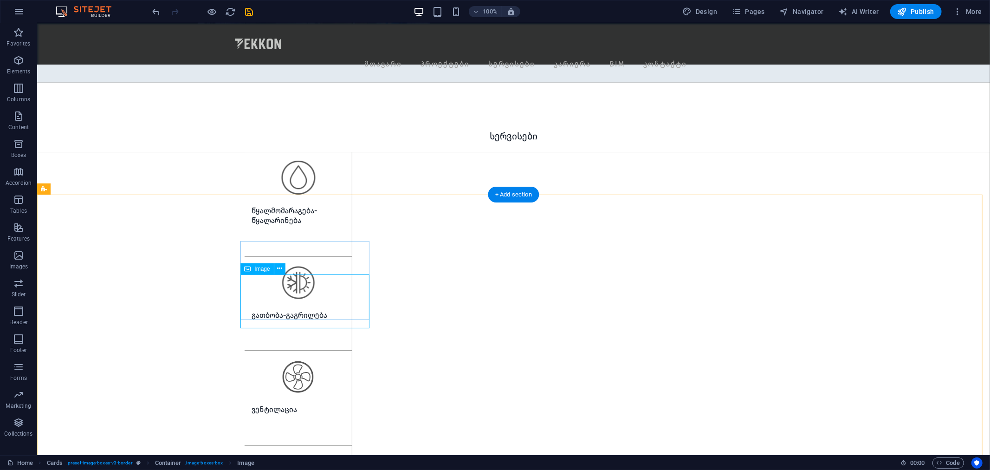
select select "px"
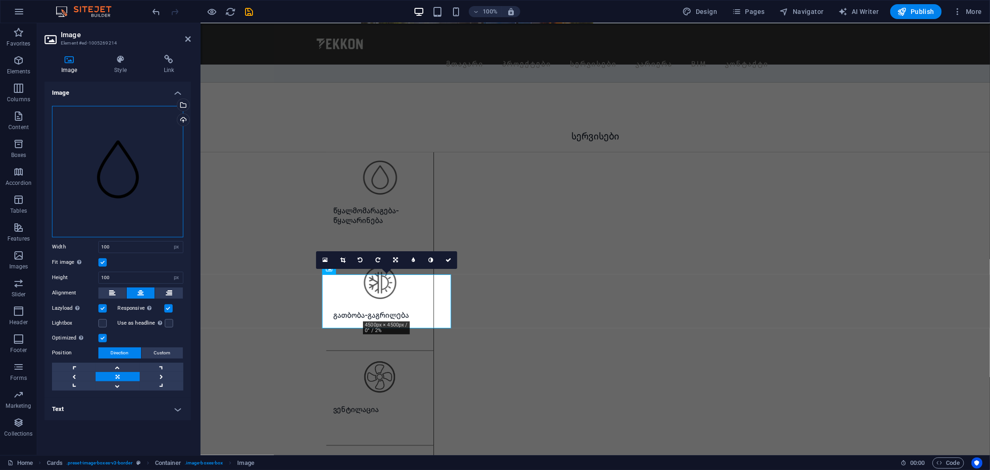
click at [114, 172] on div "Drag files here, click to choose files or select files from Files or our free s…" at bounding box center [117, 171] width 131 height 131
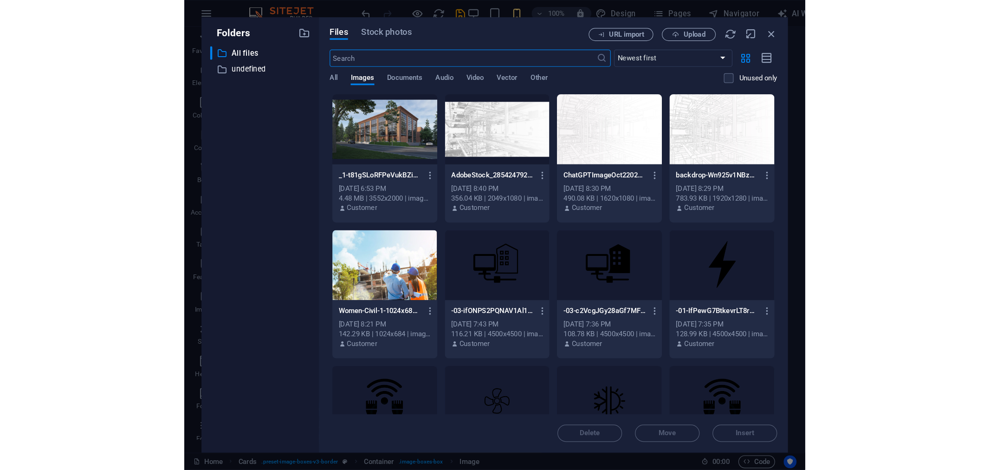
scroll to position [986, 0]
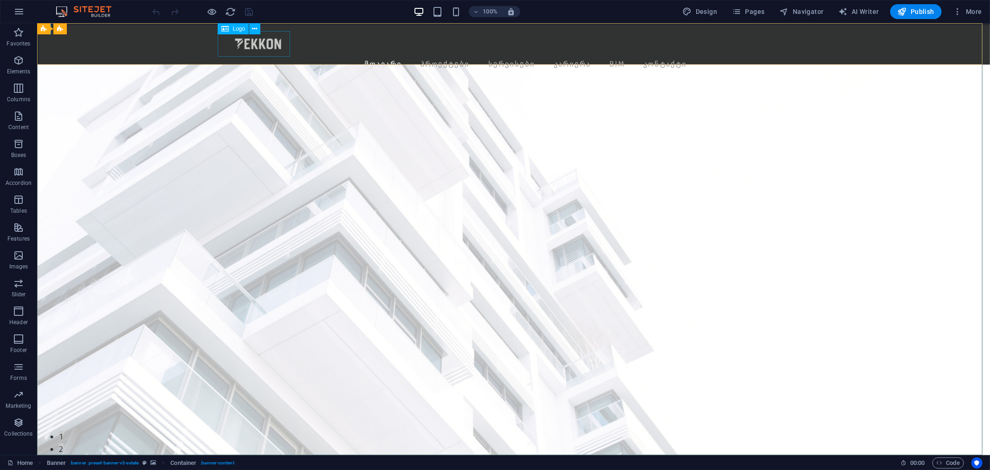
click at [247, 34] on div "Logo" at bounding box center [233, 28] width 31 height 11
select select "px"
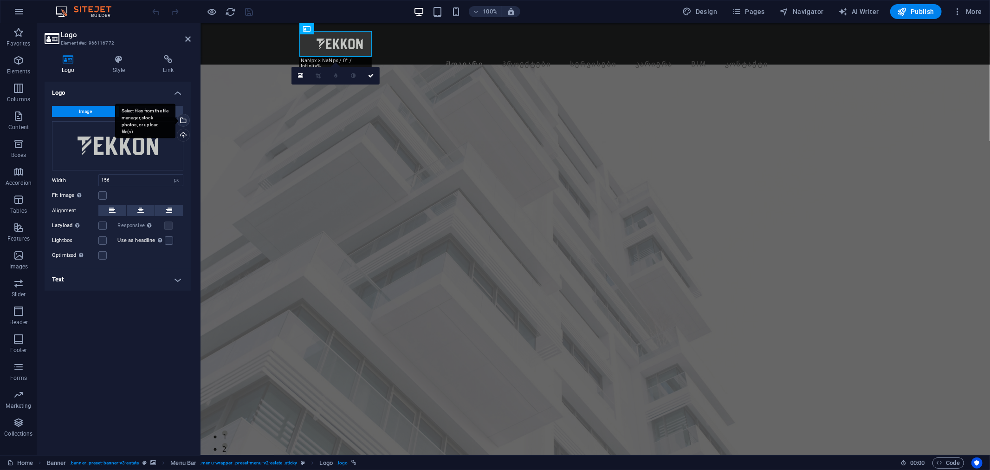
click at [184, 117] on div "Select files from the file manager, stock photos, or upload file(s)" at bounding box center [182, 121] width 14 height 14
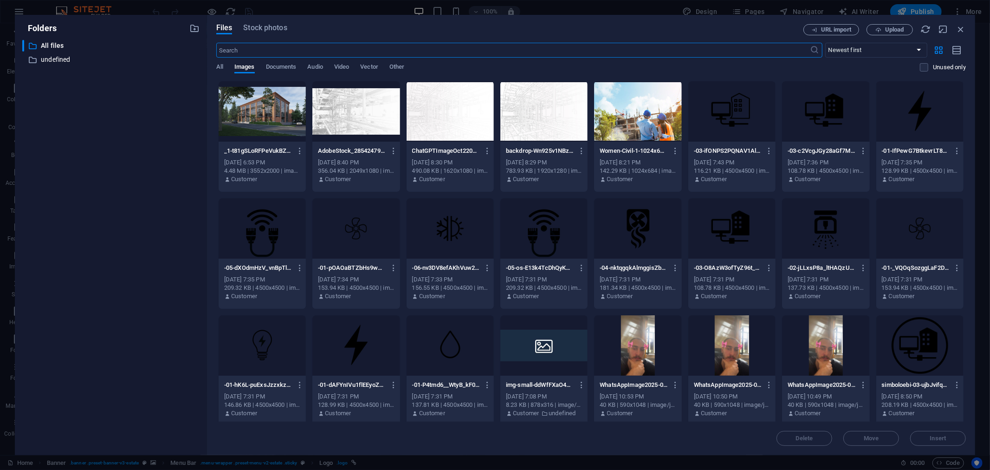
click at [563, 363] on div at bounding box center [543, 345] width 87 height 60
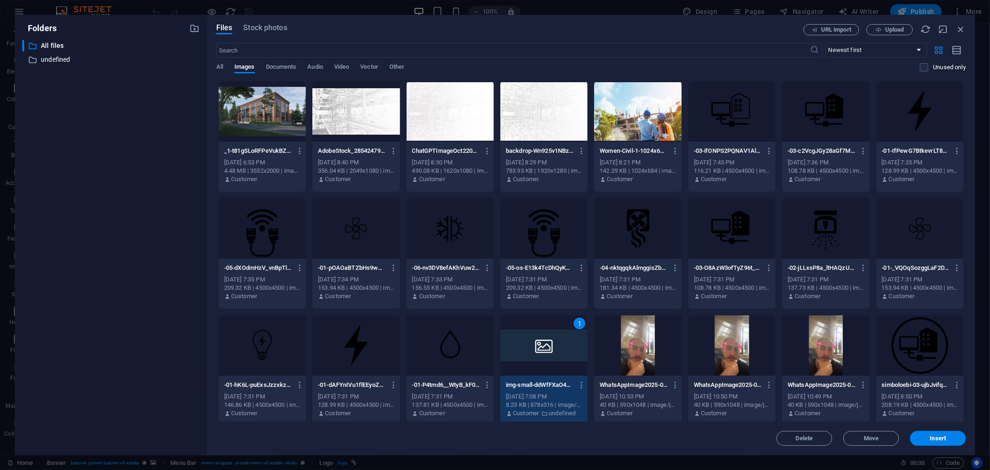
click at [563, 363] on div "1" at bounding box center [543, 345] width 87 height 60
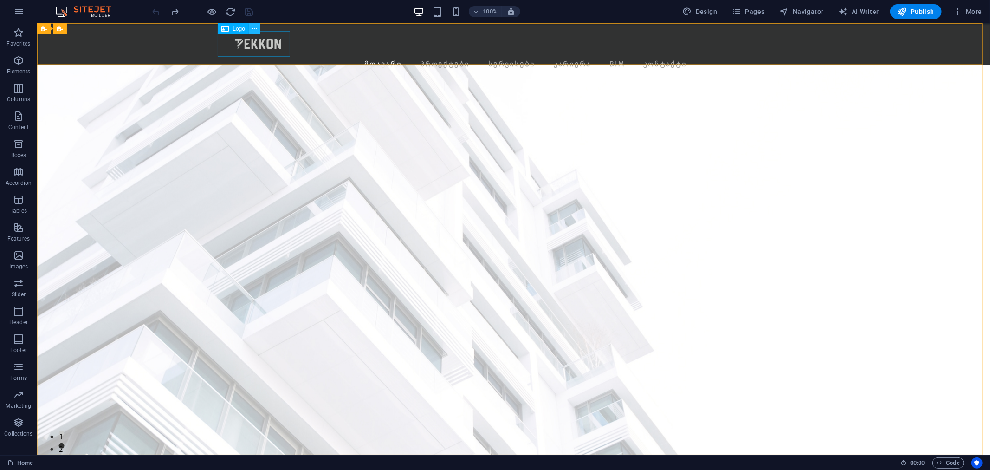
click at [252, 26] on icon at bounding box center [254, 29] width 5 height 10
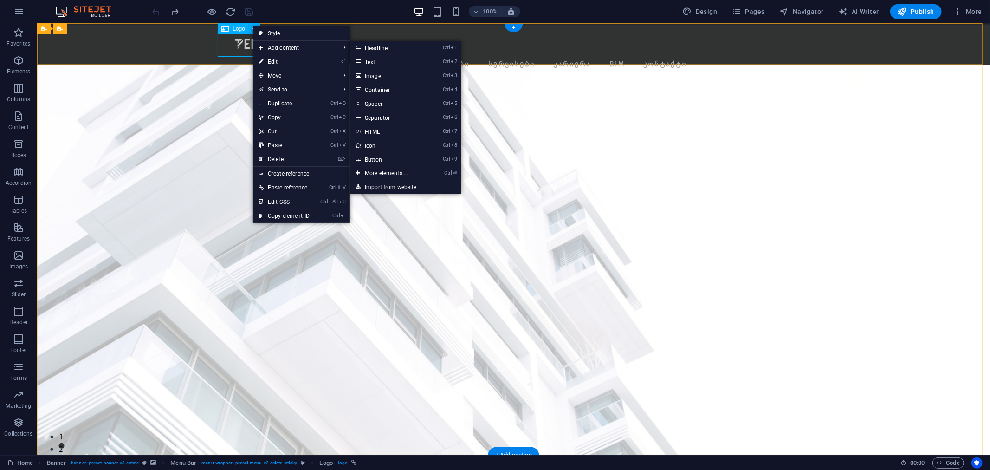
click at [232, 48] on div at bounding box center [489, 44] width 537 height 26
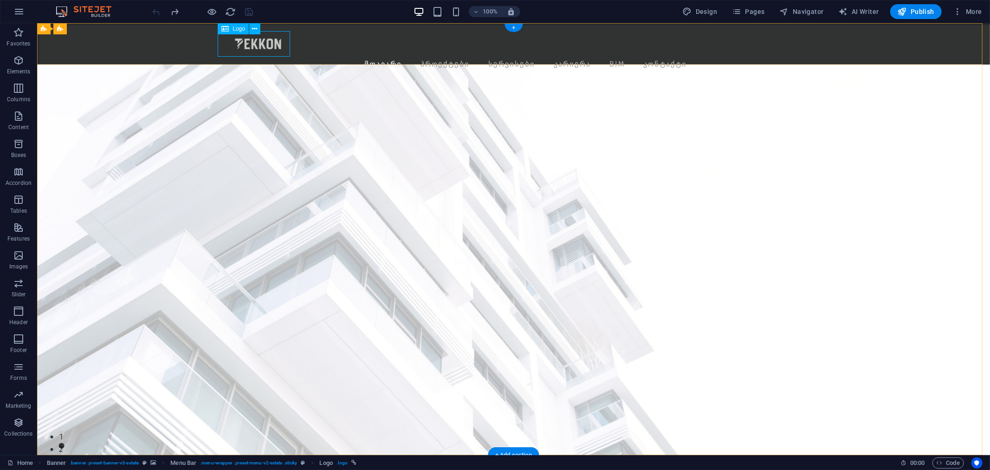
click at [232, 48] on div at bounding box center [489, 44] width 537 height 26
select select "px"
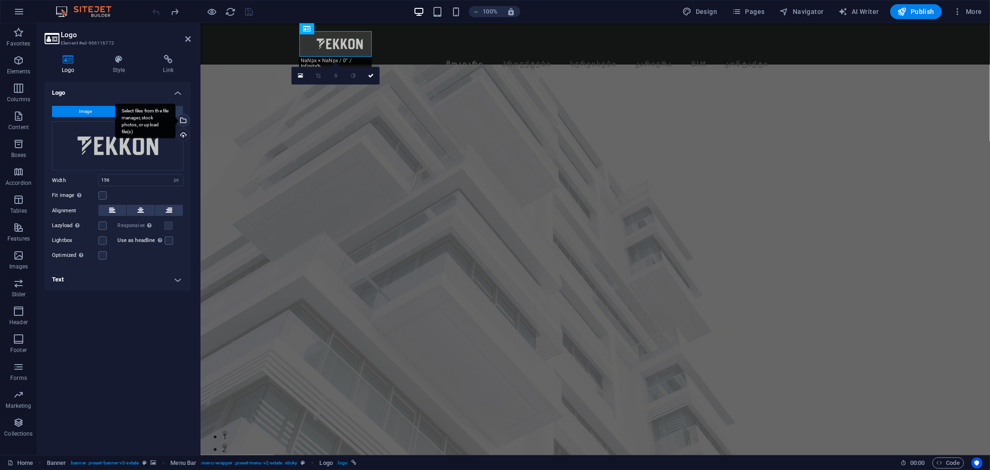
click at [183, 118] on div "Select files from the file manager, stock photos, or upload file(s)" at bounding box center [182, 121] width 14 height 14
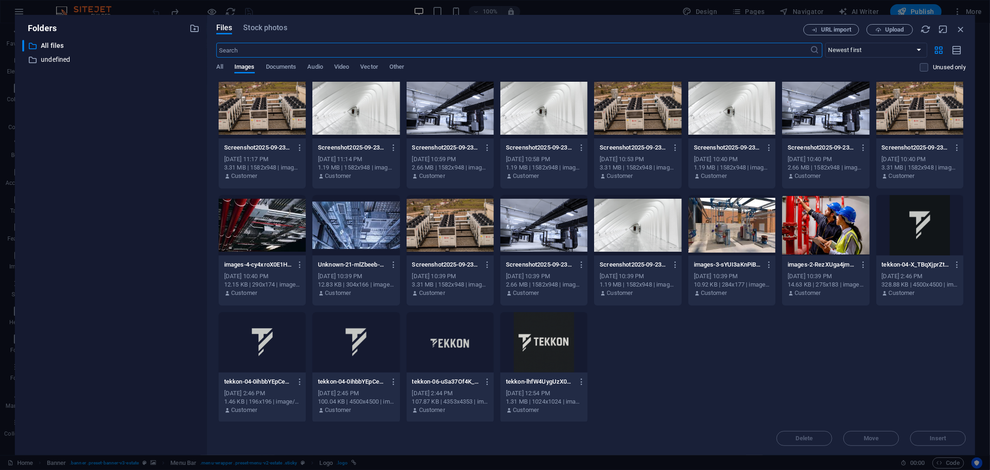
scroll to position [823, 0]
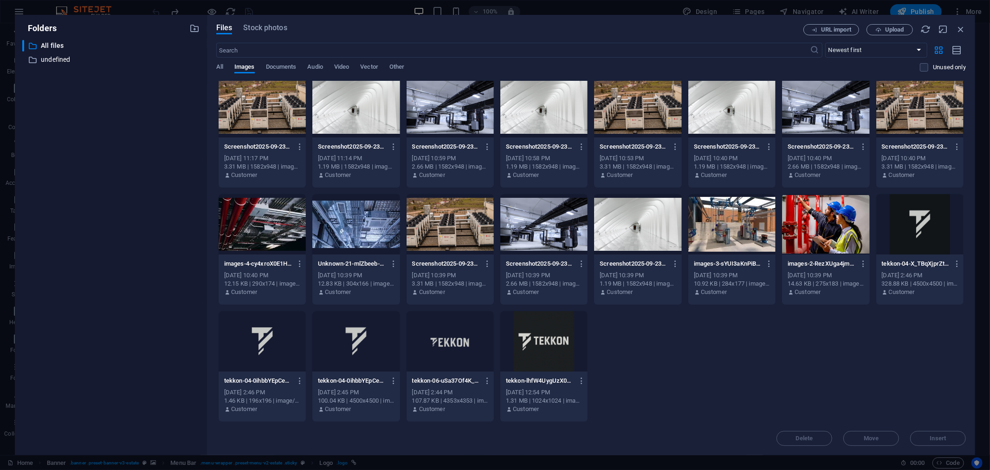
click at [469, 341] on div at bounding box center [450, 341] width 87 height 60
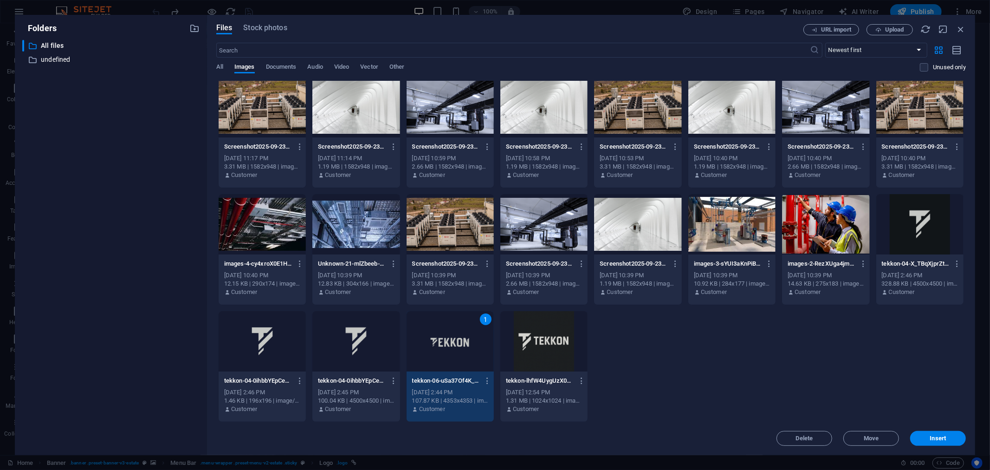
click at [469, 341] on div "1" at bounding box center [450, 341] width 87 height 60
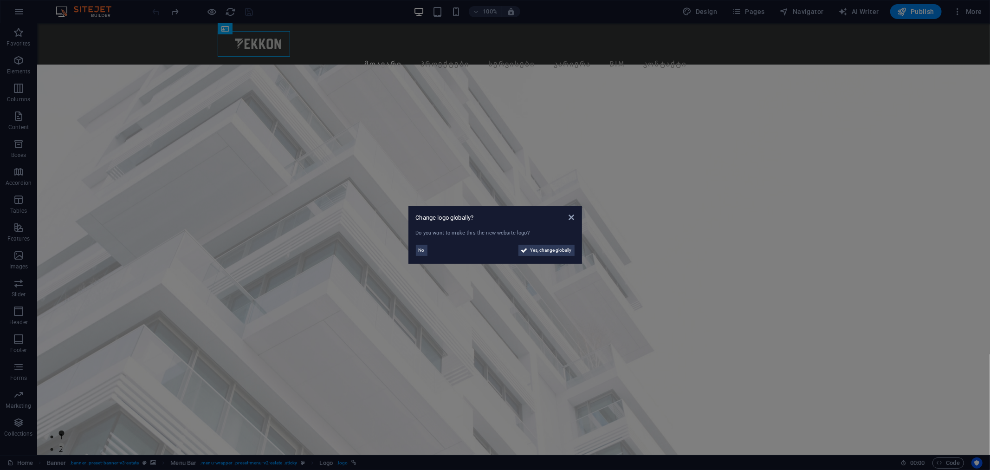
click at [272, 43] on aside "Change logo globally? Do you want to make this the new website logo? No Yes, ch…" at bounding box center [495, 235] width 990 height 470
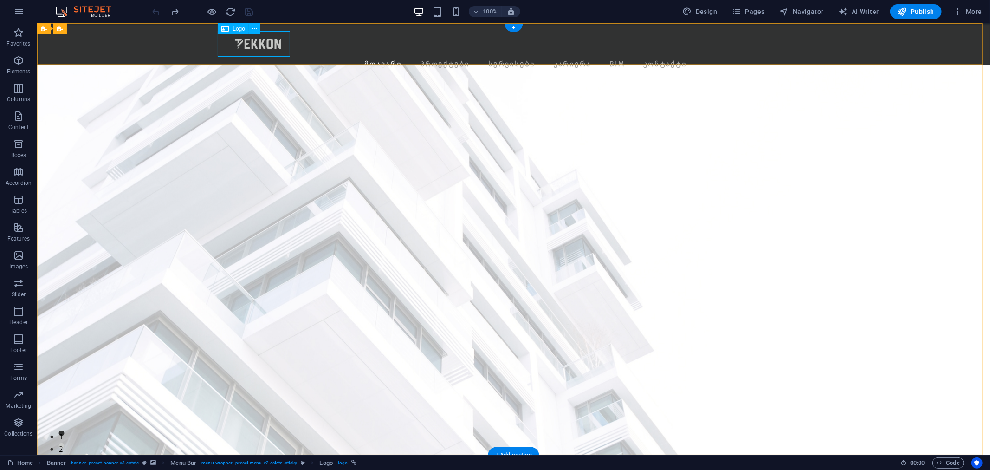
click at [271, 43] on div at bounding box center [489, 44] width 537 height 26
select select "px"
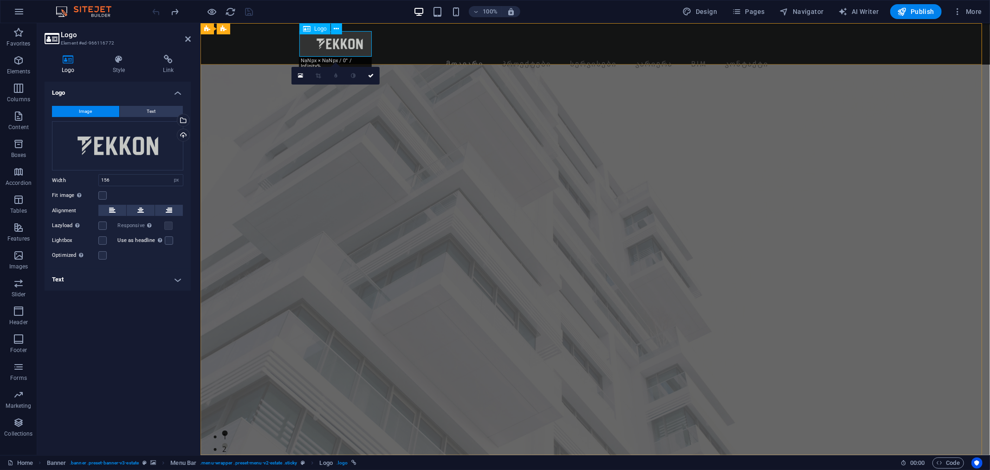
click at [320, 45] on div at bounding box center [571, 44] width 537 height 26
click at [159, 154] on div "Drag files here, click to choose files or select files from Files or our free s…" at bounding box center [117, 145] width 131 height 49
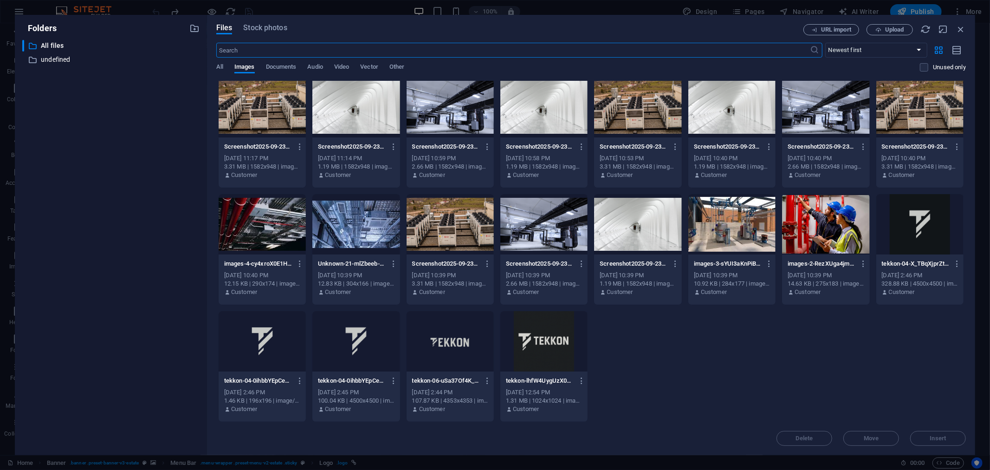
click at [531, 354] on div at bounding box center [543, 341] width 87 height 60
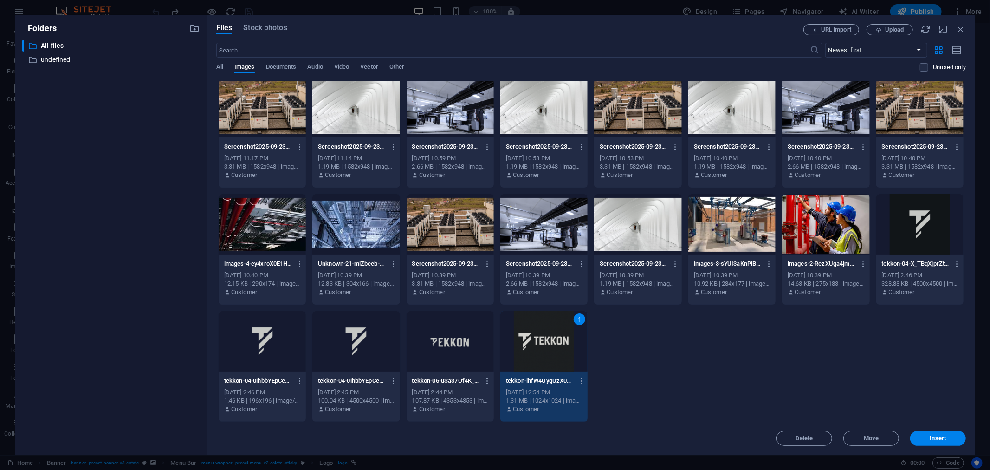
click at [531, 354] on div "1" at bounding box center [543, 341] width 87 height 60
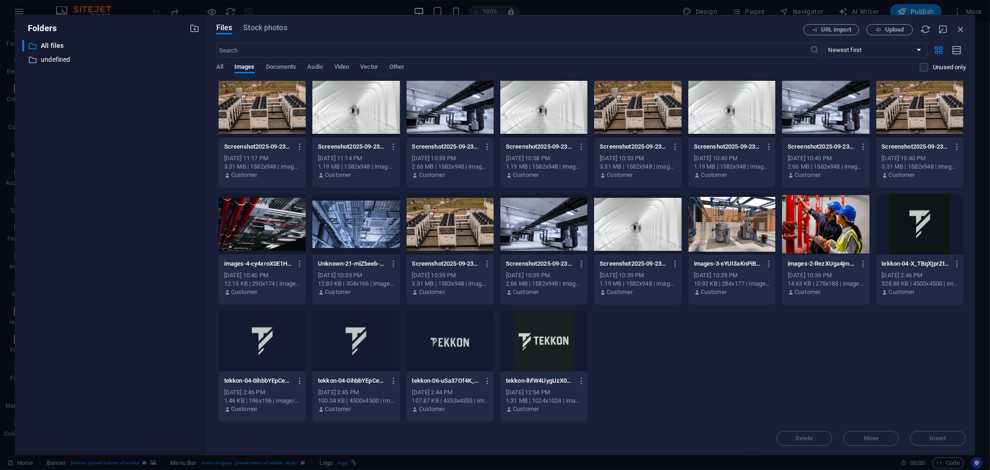
click at [531, 354] on div at bounding box center [543, 341] width 87 height 60
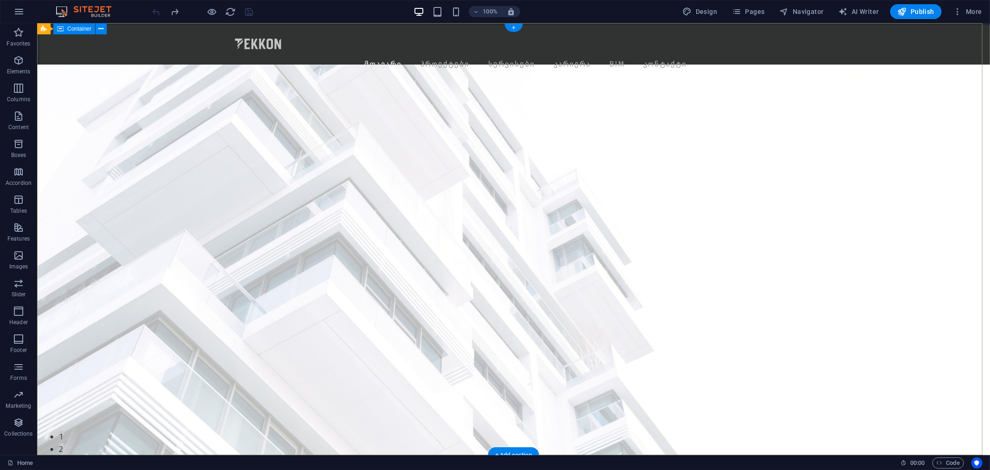
scroll to position [377, 0]
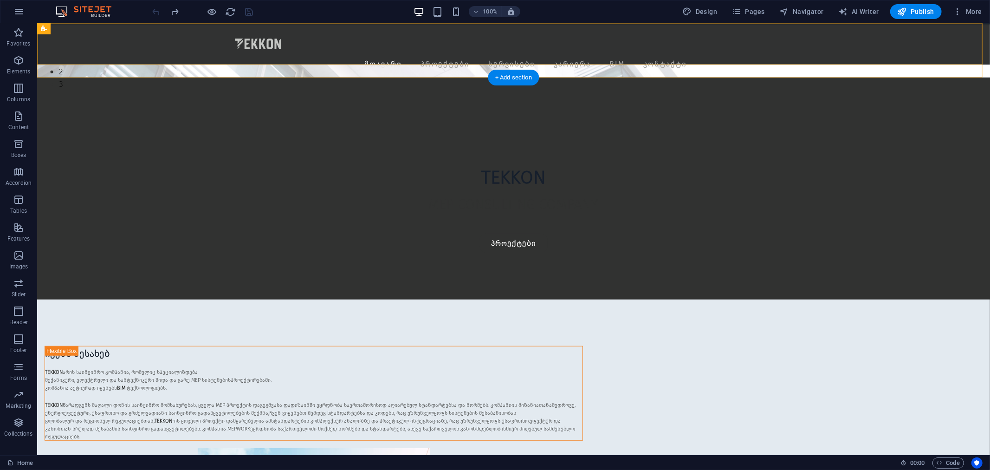
click at [265, 40] on div at bounding box center [489, 44] width 537 height 26
select select "px"
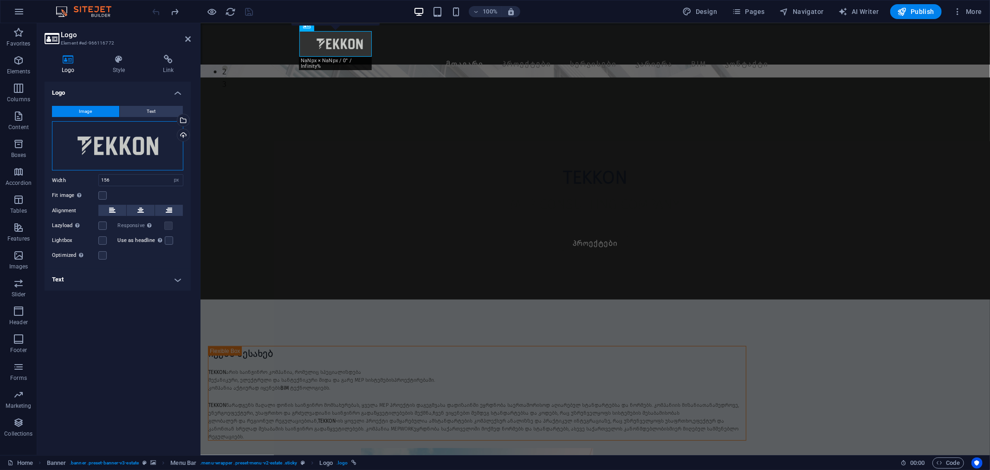
click at [104, 156] on div "Drag files here, click to choose files or select files from Files or our free s…" at bounding box center [117, 145] width 131 height 49
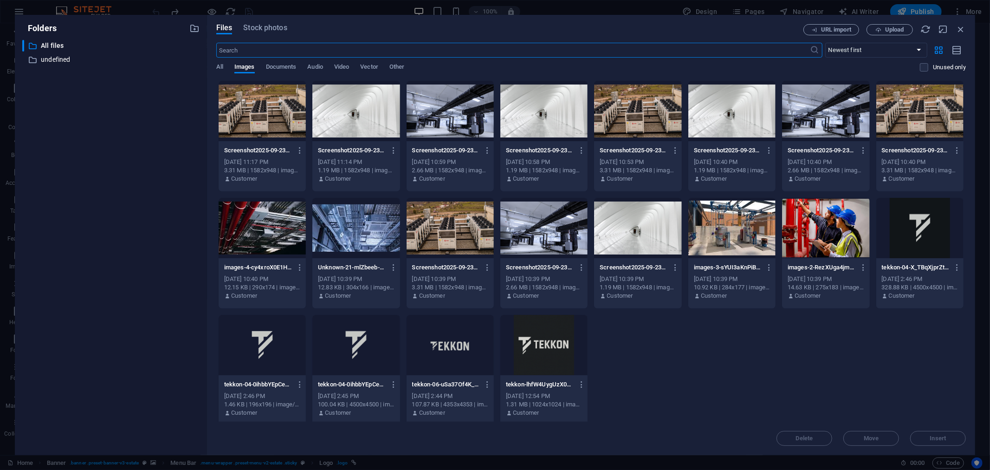
scroll to position [823, 0]
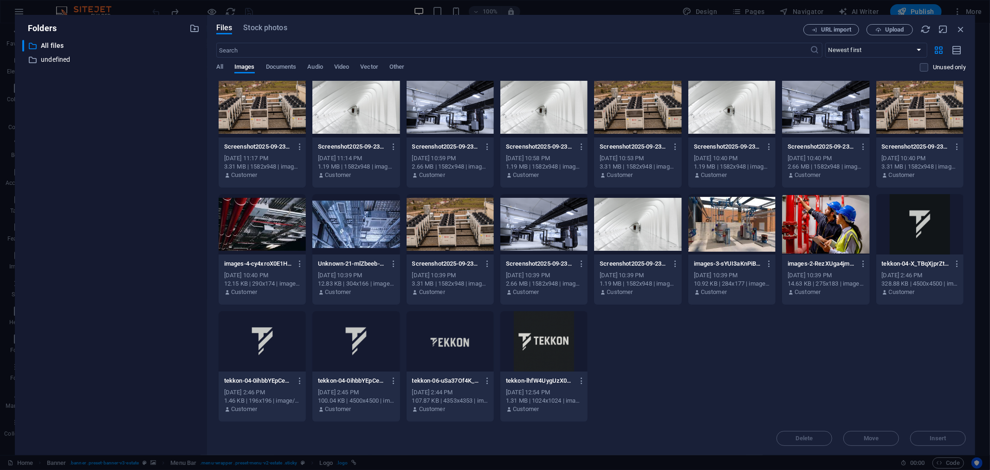
click at [960, 28] on icon "button" at bounding box center [960, 29] width 10 height 10
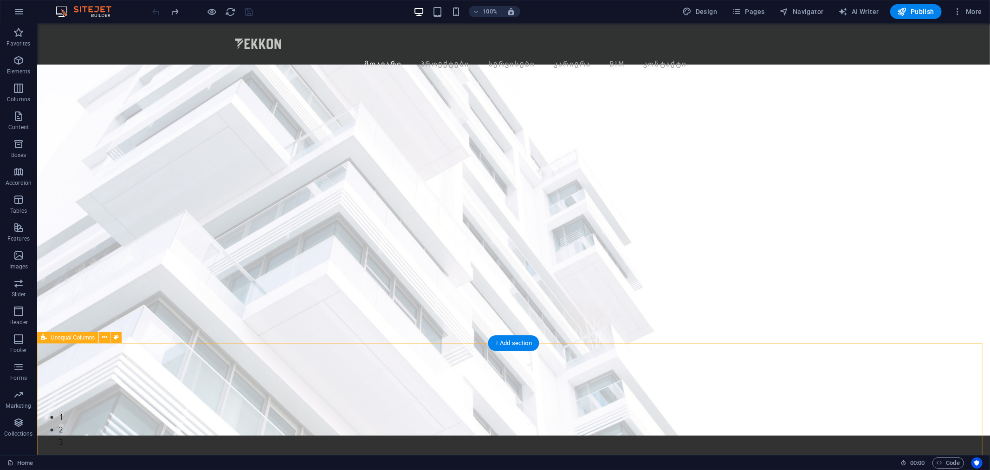
scroll to position [0, 0]
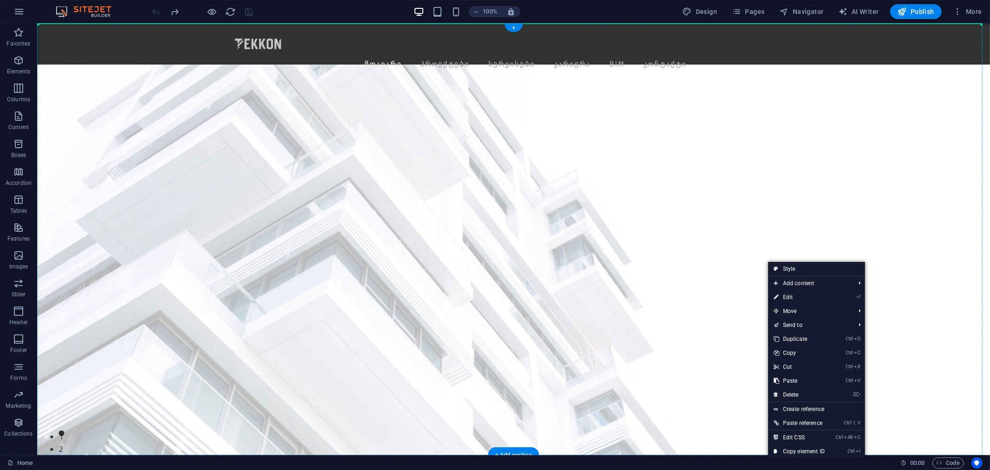
drag, startPoint x: 655, startPoint y: 229, endPoint x: 594, endPoint y: 181, distance: 77.3
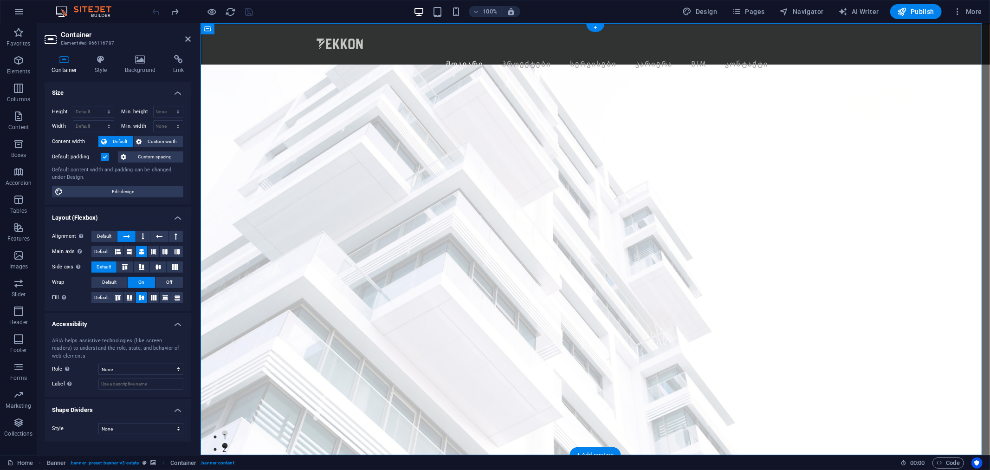
click at [154, 190] on span "Edit design" at bounding box center [123, 191] width 115 height 11
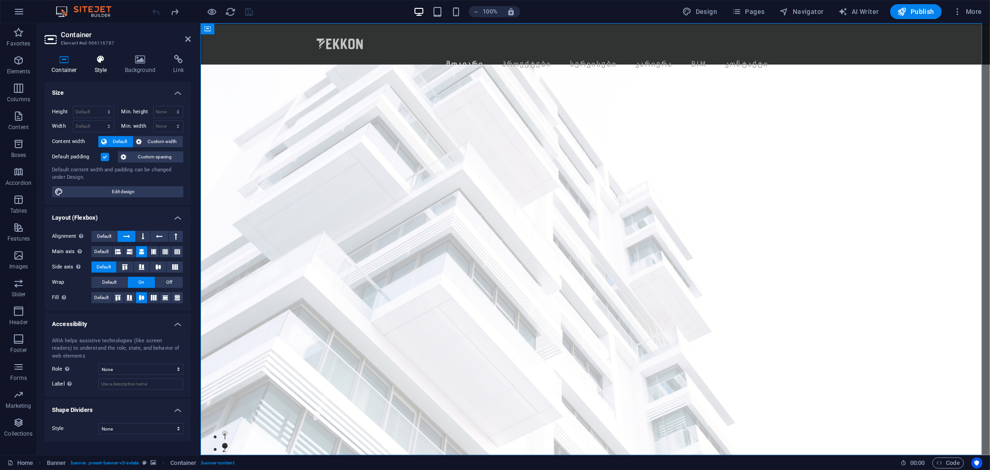
click at [94, 61] on icon at bounding box center [101, 59] width 26 height 9
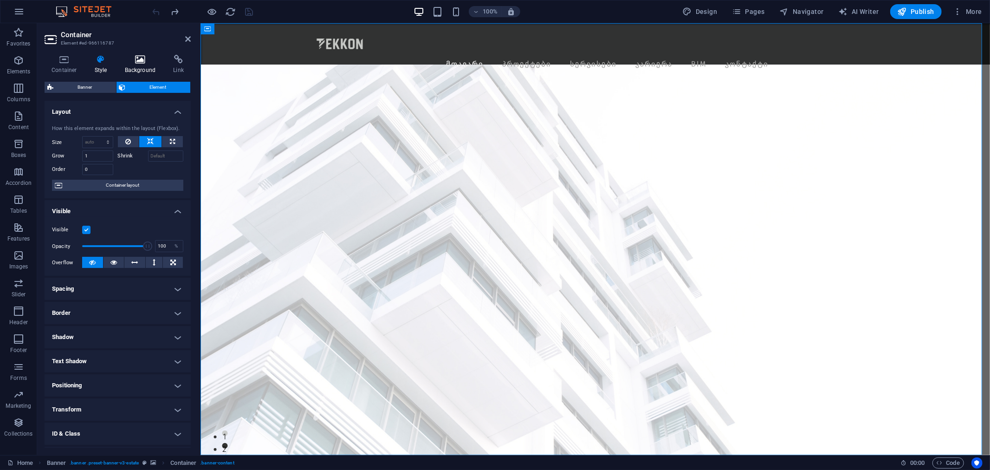
click at [125, 56] on icon at bounding box center [140, 59] width 45 height 9
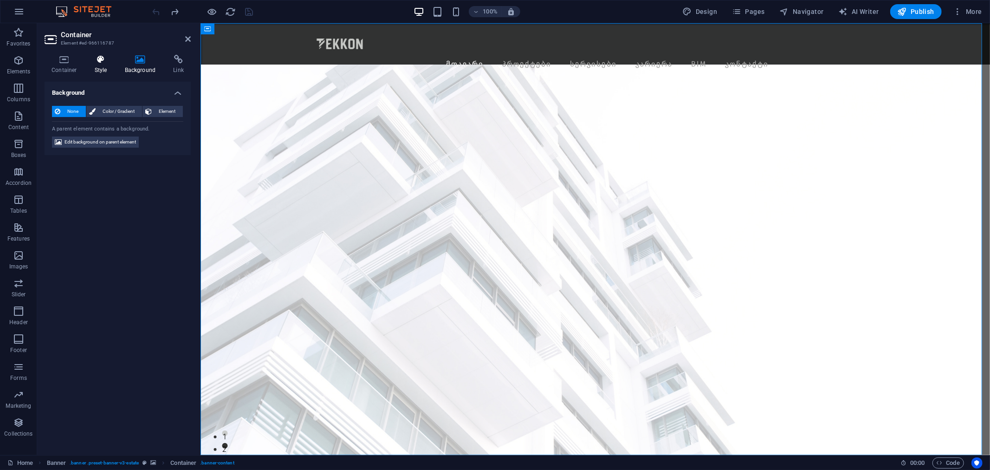
click at [95, 64] on h4 "Style" at bounding box center [103, 64] width 30 height 19
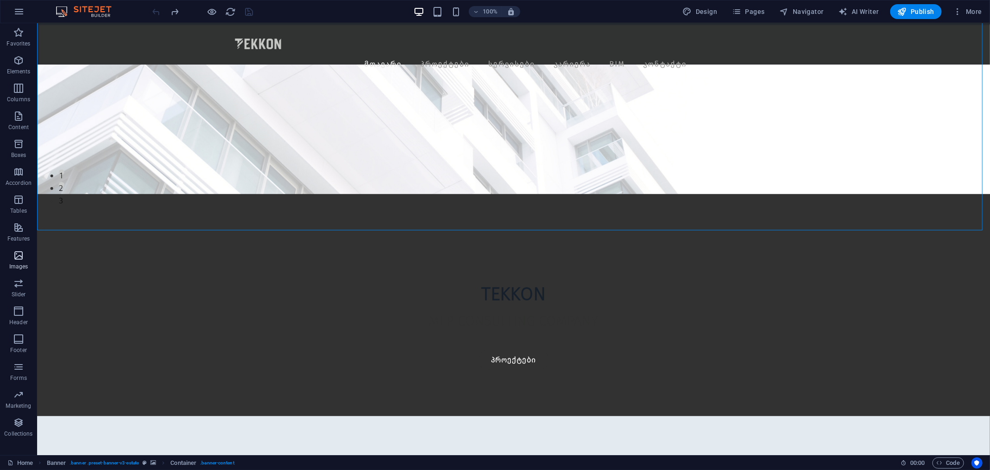
scroll to position [206, 0]
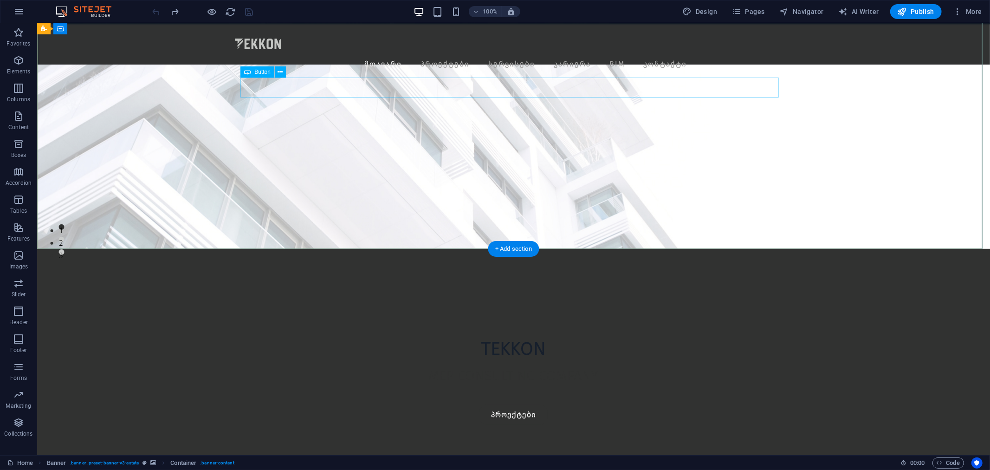
click at [402, 248] on div "TEKKON MEP CONSULTING COMPANY პროექტები" at bounding box center [513, 359] width 953 height 222
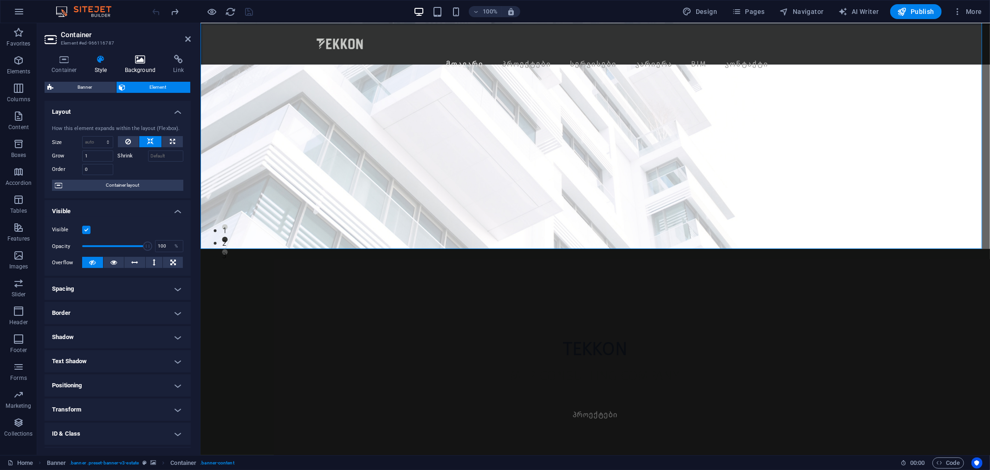
click at [130, 61] on icon at bounding box center [140, 59] width 45 height 9
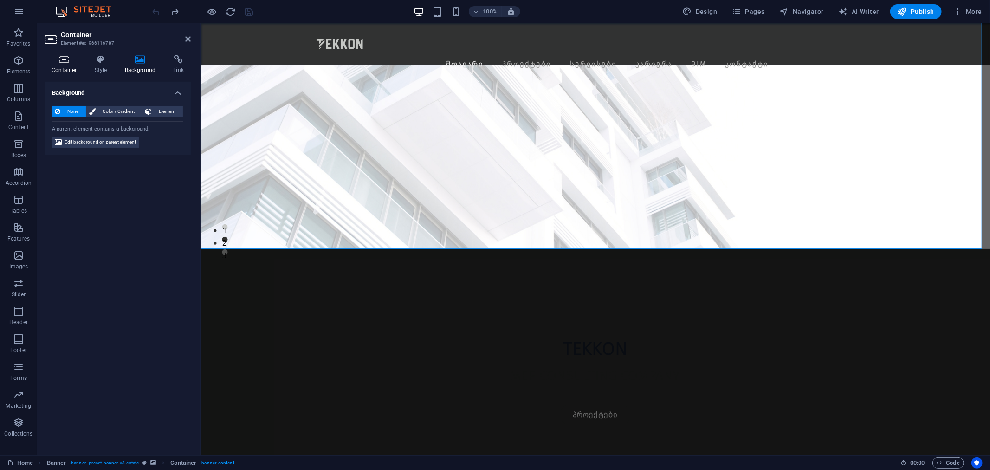
click at [60, 66] on h4 "Container" at bounding box center [66, 64] width 43 height 19
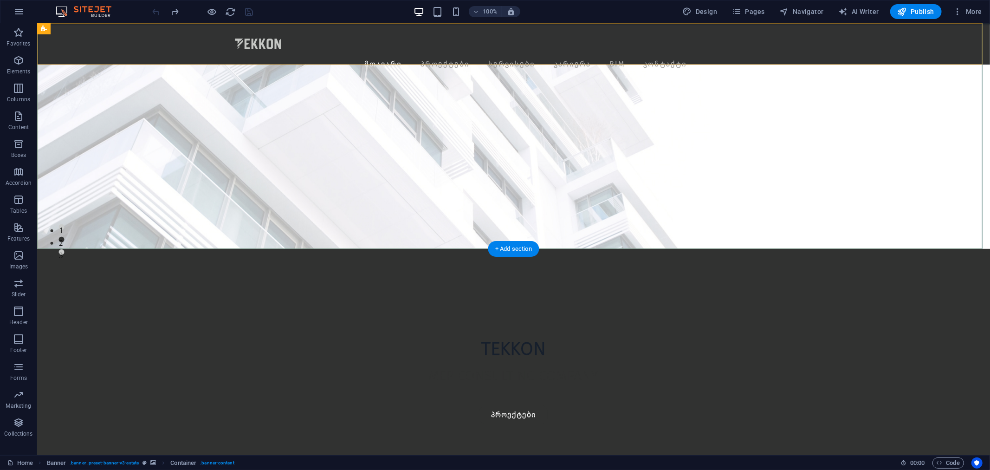
click at [363, 37] on div "Menu მთავარი პროექტები სერვისები კარიერა BIM კონტაქტი" at bounding box center [513, 43] width 953 height 41
click at [317, 40] on div "Menu მთავარი პროექტები სერვისები კარიერა BIM კონტაქტი" at bounding box center [513, 43] width 953 height 41
select select "px"
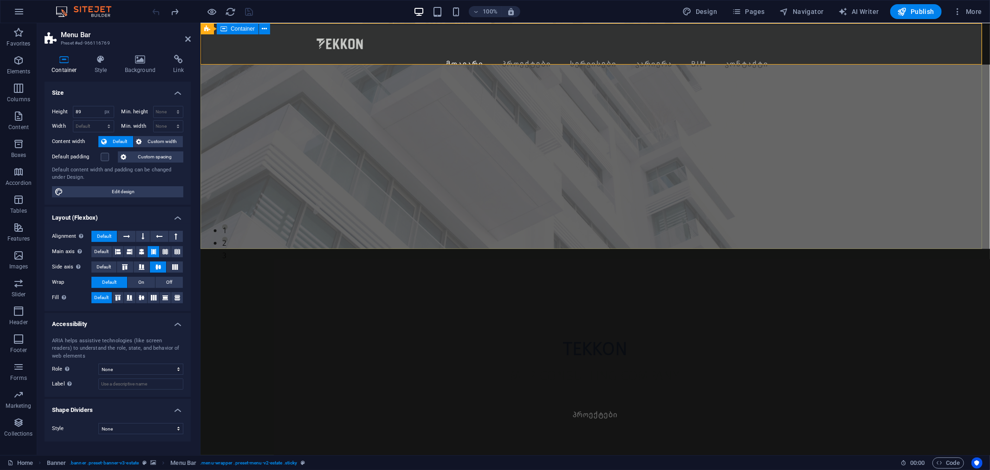
click at [454, 248] on div "TEKKON MEP CONSULTING COMPANY პროექტები" at bounding box center [594, 359] width 789 height 222
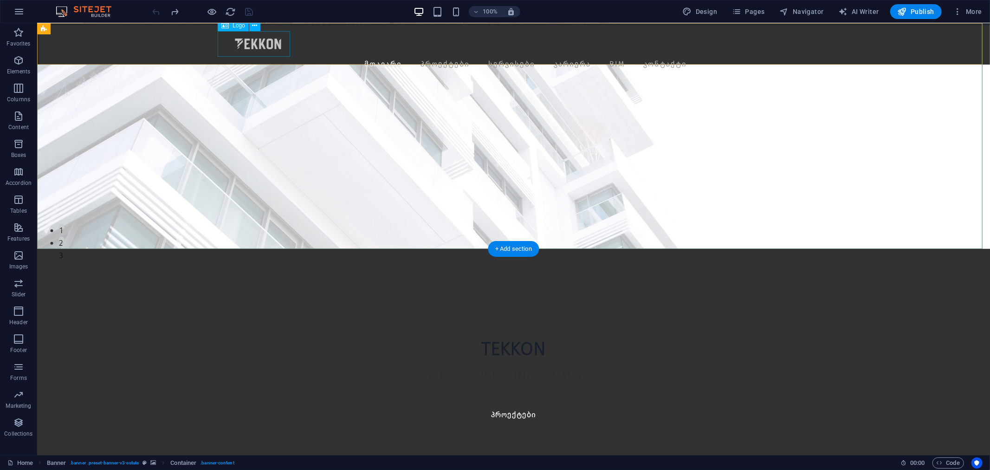
click at [245, 41] on div at bounding box center [489, 44] width 537 height 26
select select "px"
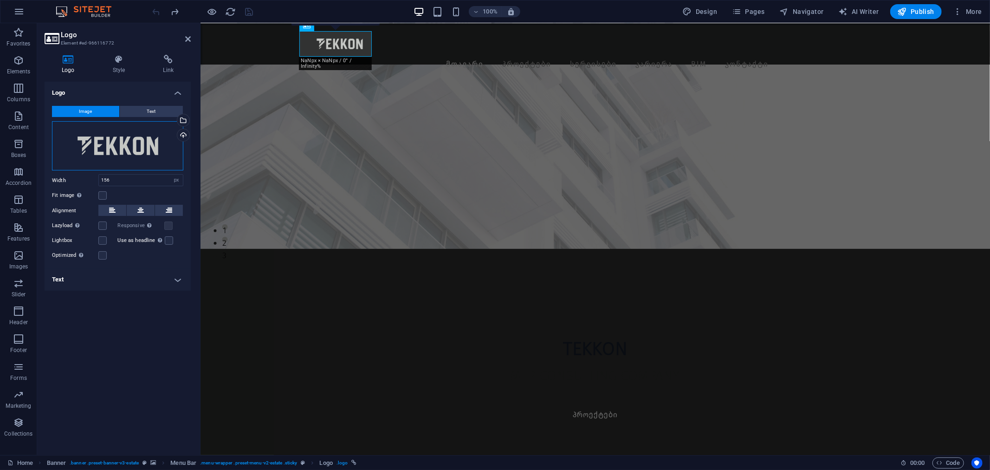
click at [163, 143] on div "Drag files here, click to choose files or select files from Files or our free s…" at bounding box center [117, 145] width 131 height 49
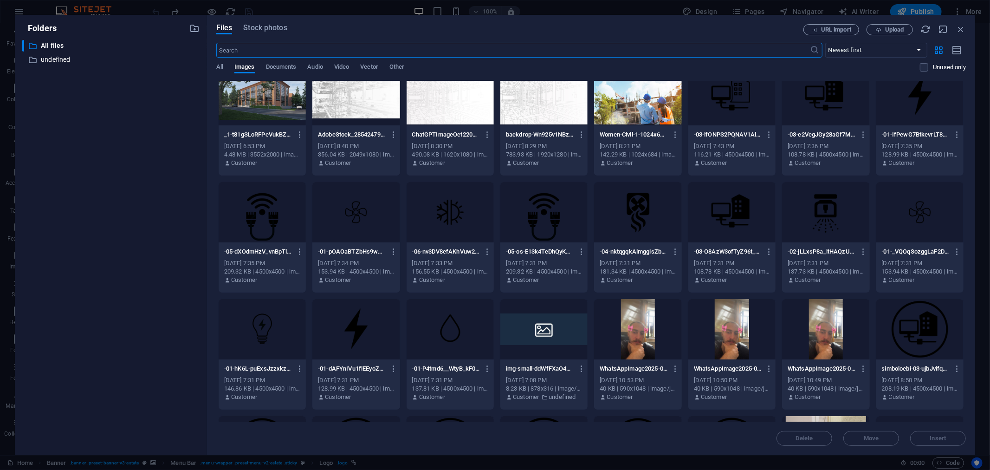
scroll to position [0, 0]
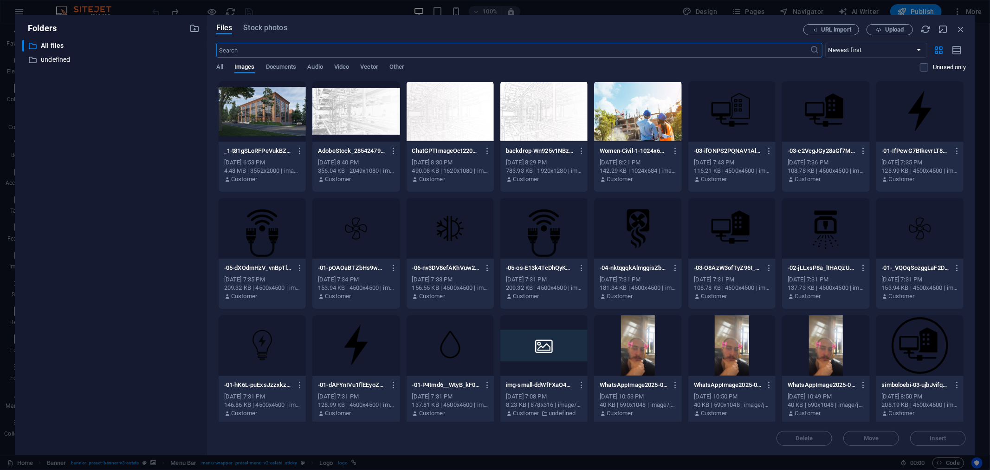
click at [344, 109] on div at bounding box center [355, 111] width 87 height 60
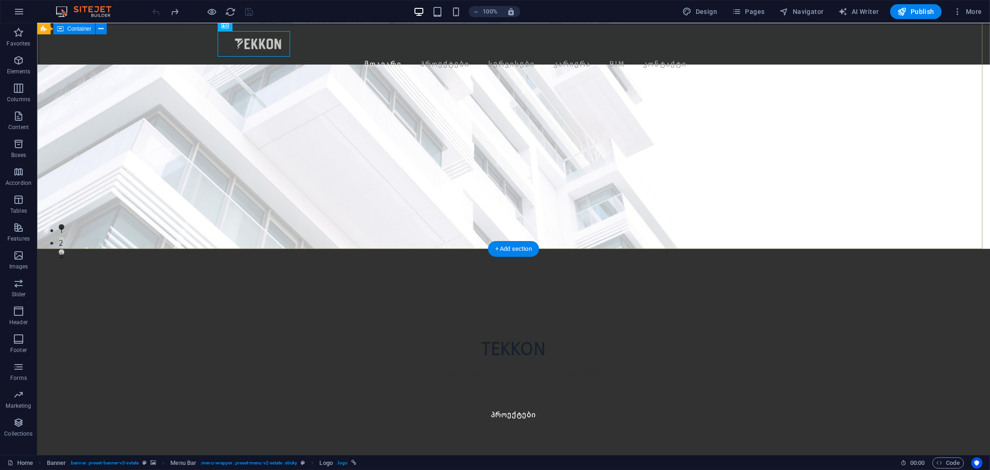
click at [522, 248] on div "TEKKON MEP CONSULTING COMPANY პროექტები" at bounding box center [513, 359] width 953 height 222
click at [132, 42] on div "Menu მთავარი პროექტები სერვისები კარიერა BIM კონტაქტი" at bounding box center [513, 43] width 953 height 41
select select "px"
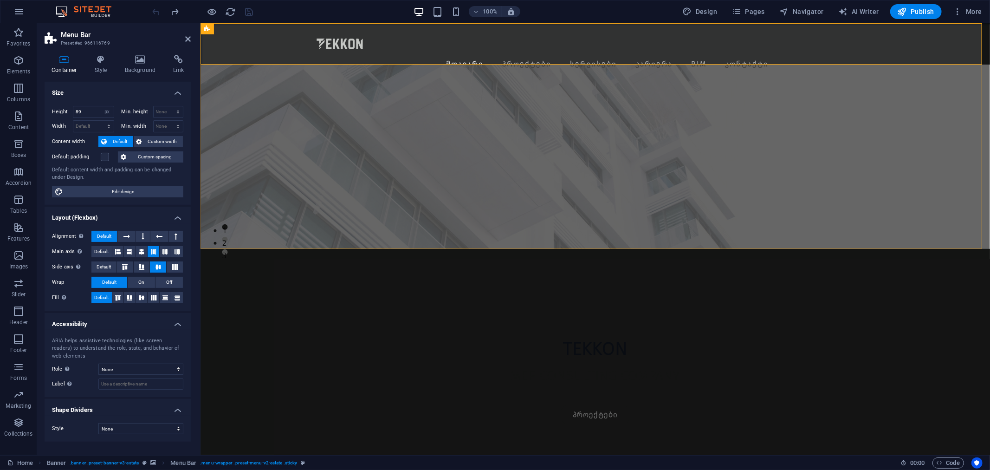
click at [310, 40] on div at bounding box center [571, 44] width 537 height 26
select select "px"
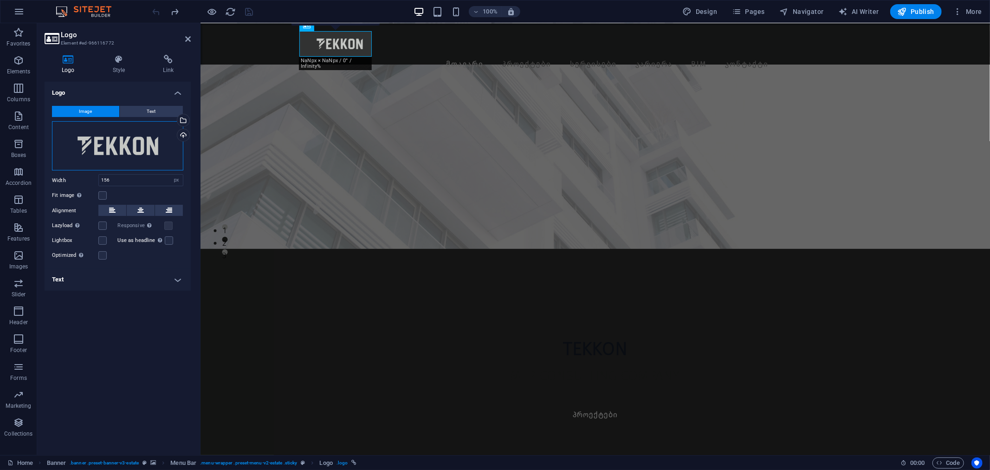
click at [108, 133] on div "Drag files here, click to choose files or select files from Files or our free s…" at bounding box center [117, 145] width 131 height 49
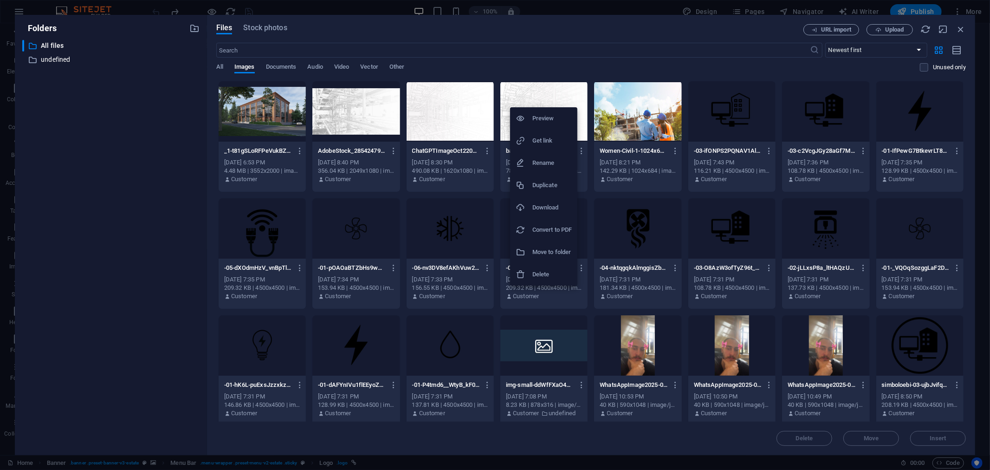
click at [549, 205] on h6 "Download" at bounding box center [551, 207] width 39 height 11
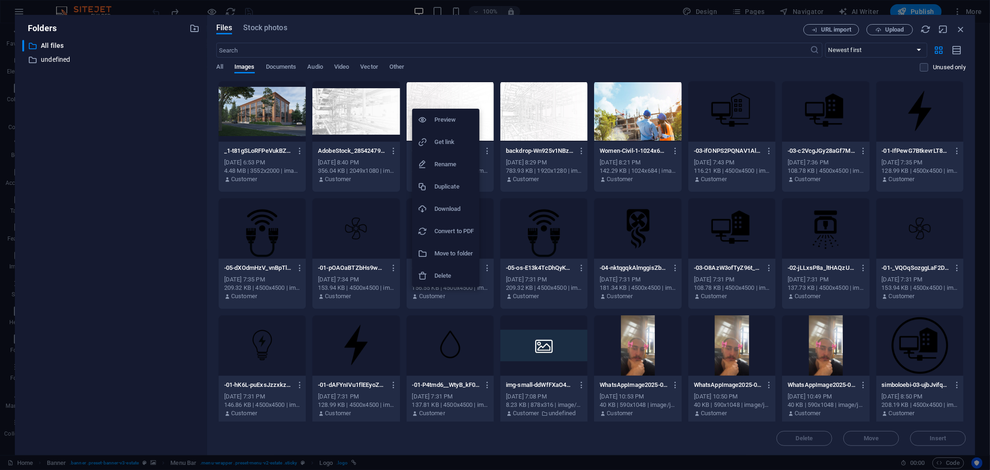
drag, startPoint x: 452, startPoint y: 183, endPoint x: 441, endPoint y: 207, distance: 25.5
click at [441, 207] on ul "Preview Get link Rename Duplicate Download Convert to PDF Move to folder Delete" at bounding box center [445, 198] width 67 height 178
click at [441, 207] on h6 "Download" at bounding box center [453, 208] width 39 height 11
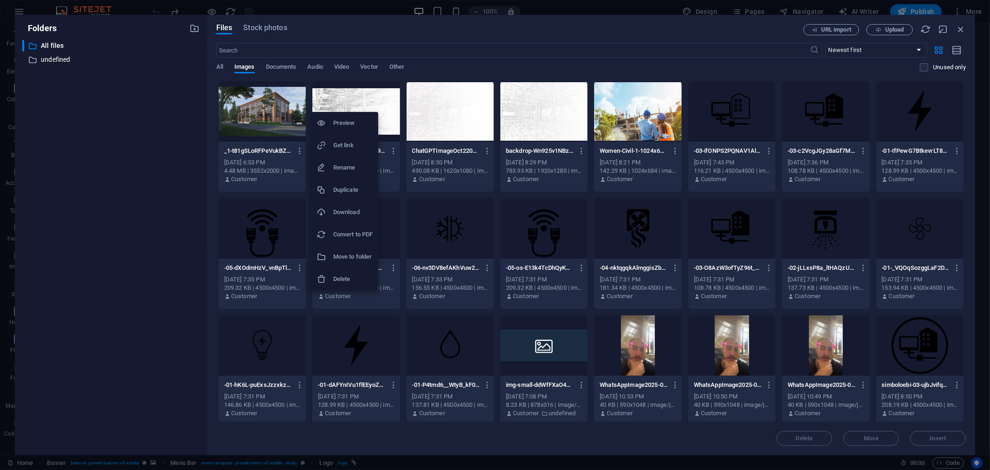
click at [347, 211] on h6 "Download" at bounding box center [352, 212] width 39 height 11
